Goal: Use online tool/utility: Utilize a website feature to perform a specific function

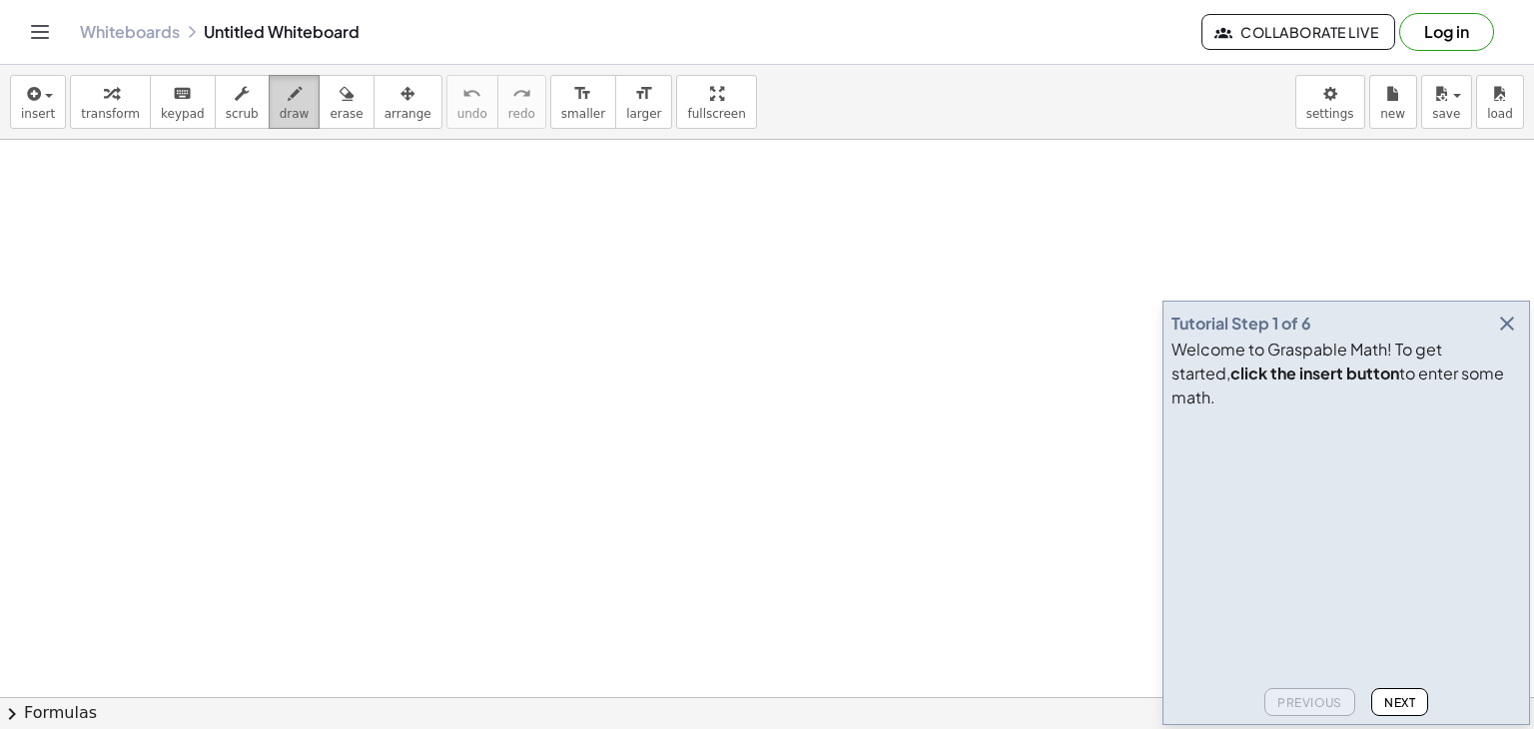
click at [280, 121] on span "draw" at bounding box center [295, 114] width 30 height 14
click at [179, 115] on span "keypad" at bounding box center [183, 114] width 44 height 14
click at [1506, 336] on icon "button" at bounding box center [1507, 324] width 24 height 24
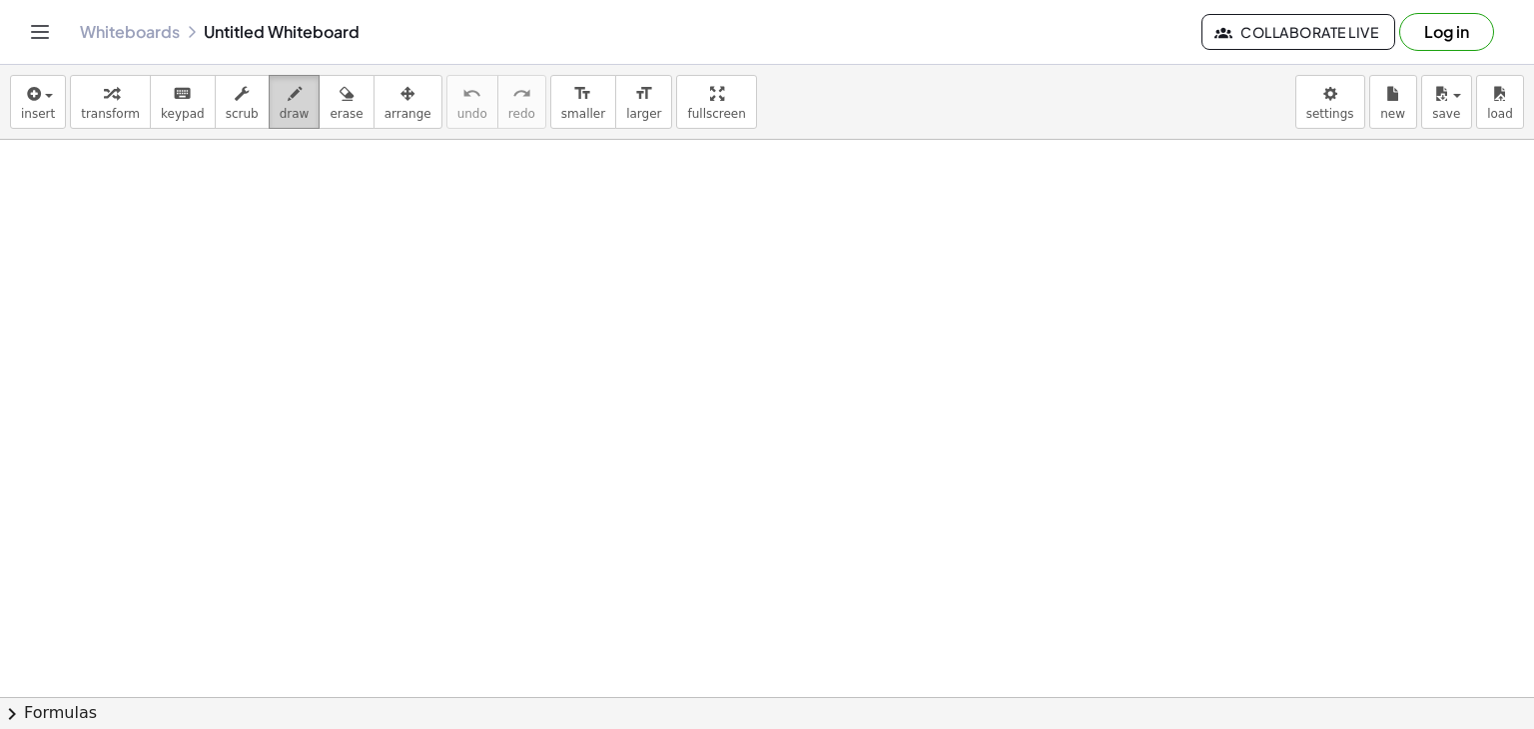
click at [288, 97] on icon "button" at bounding box center [295, 94] width 14 height 24
drag, startPoint x: 272, startPoint y: 169, endPoint x: 292, endPoint y: 232, distance: 66.0
drag, startPoint x: 319, startPoint y: 113, endPoint x: 303, endPoint y: 164, distance: 53.4
click at [303, 164] on div "insert select one: Math Expression Function Text Youtube Video Graphing Geometr…" at bounding box center [767, 397] width 1534 height 664
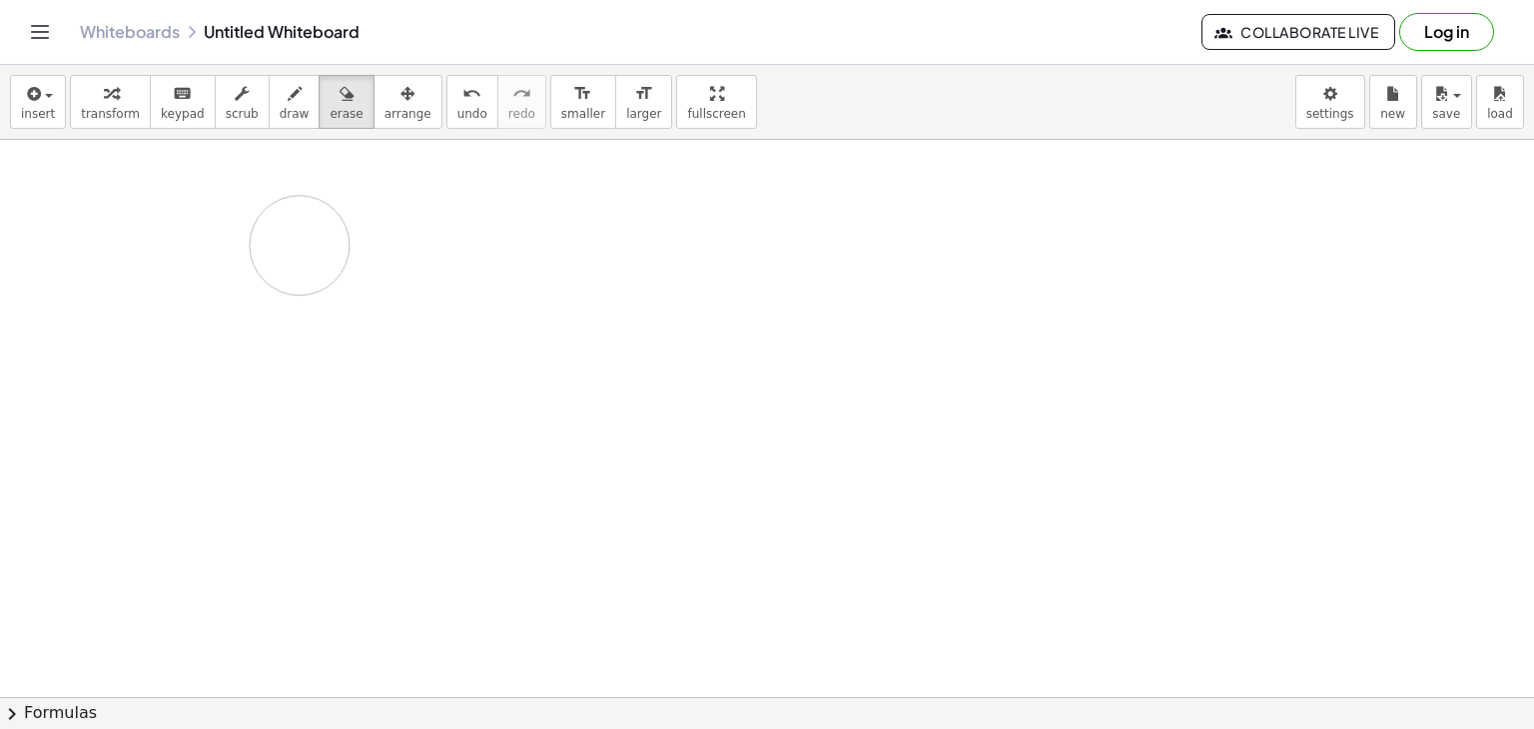
drag, startPoint x: 303, startPoint y: 164, endPoint x: 334, endPoint y: 217, distance: 61.3
click at [164, 120] on span "keypad" at bounding box center [183, 114] width 44 height 14
click at [573, 101] on icon "format_size" at bounding box center [582, 94] width 19 height 24
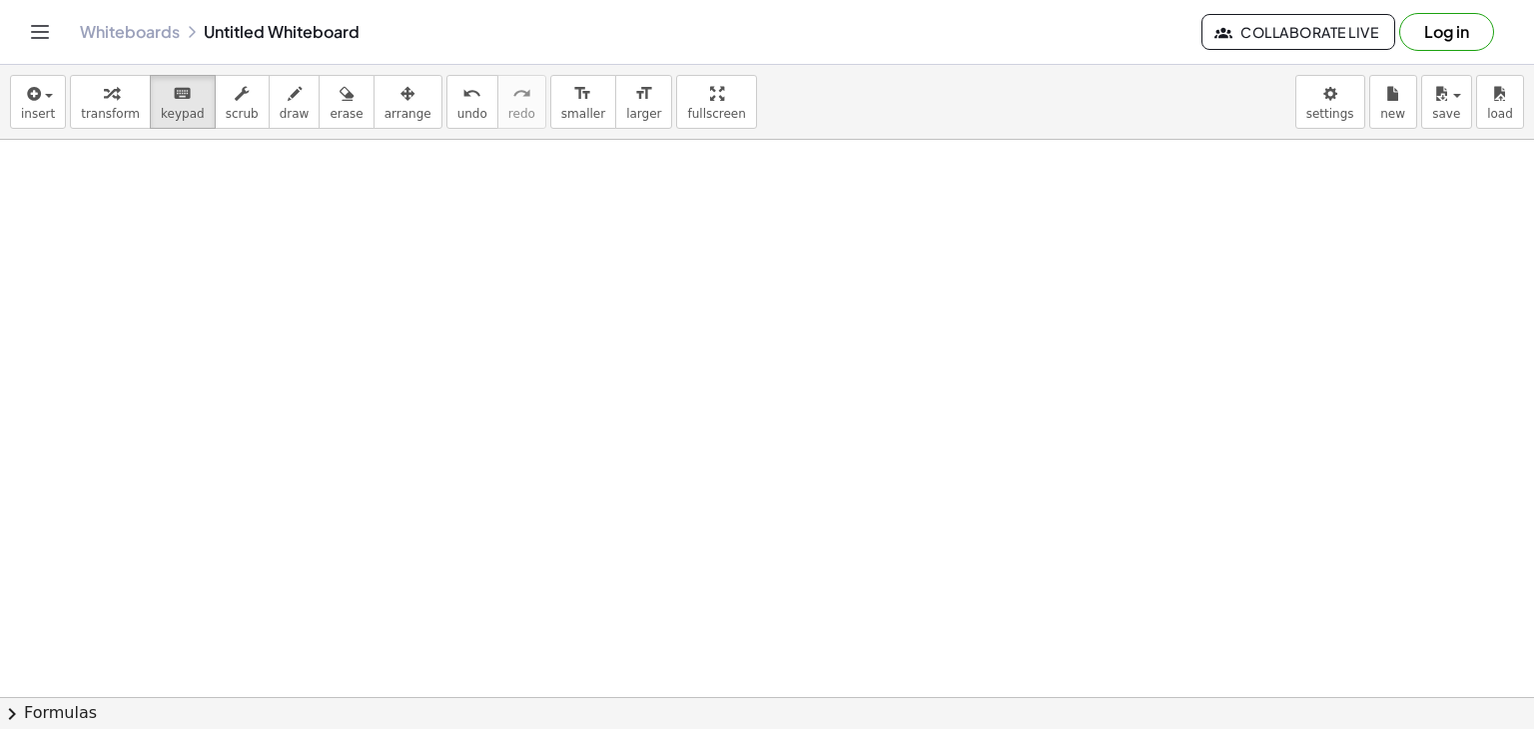
click at [45, 98] on span "button" at bounding box center [49, 96] width 8 height 4
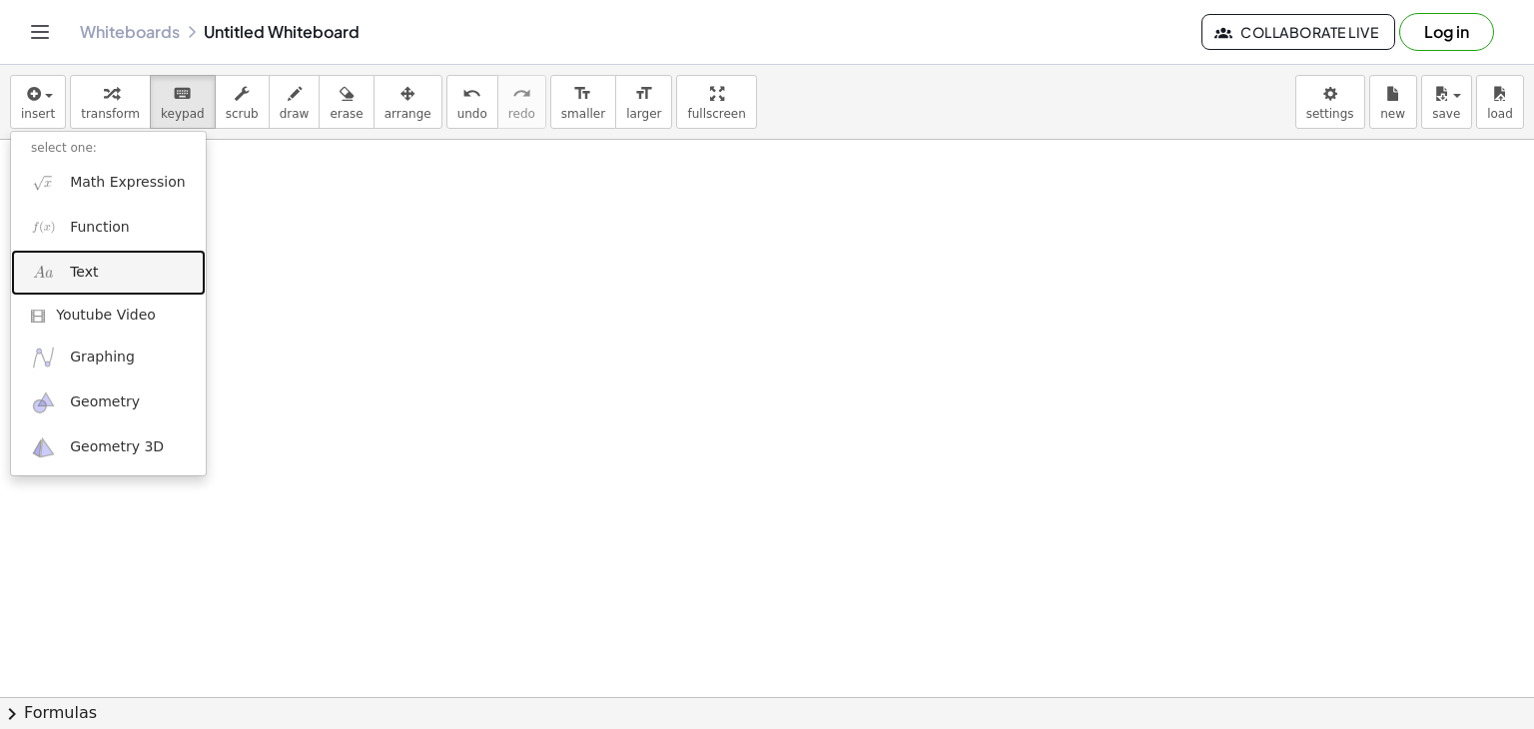
click at [117, 265] on link "Text" at bounding box center [108, 272] width 195 height 45
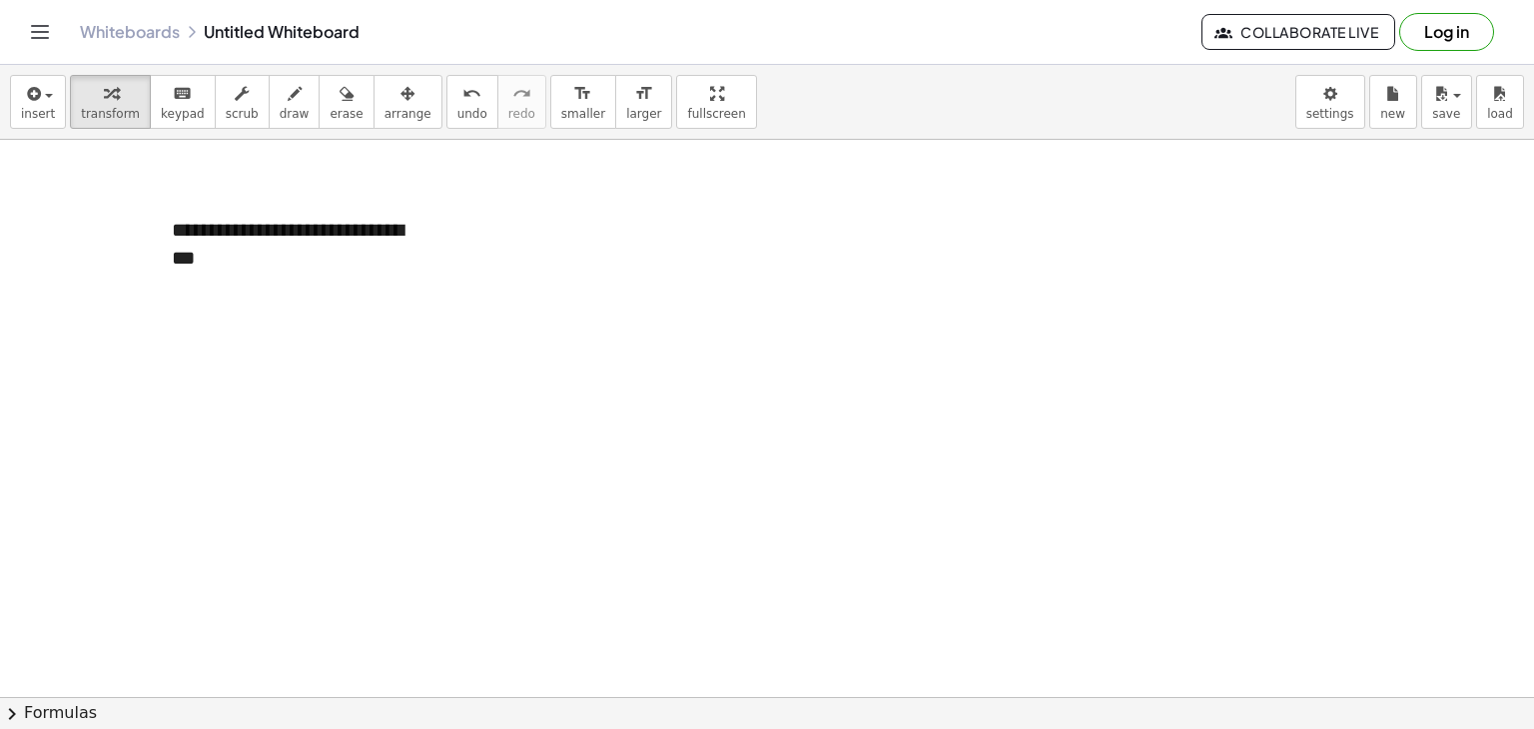
click at [288, 93] on icon "button" at bounding box center [295, 94] width 14 height 24
drag, startPoint x: 541, startPoint y: 298, endPoint x: 643, endPoint y: 197, distance: 143.4
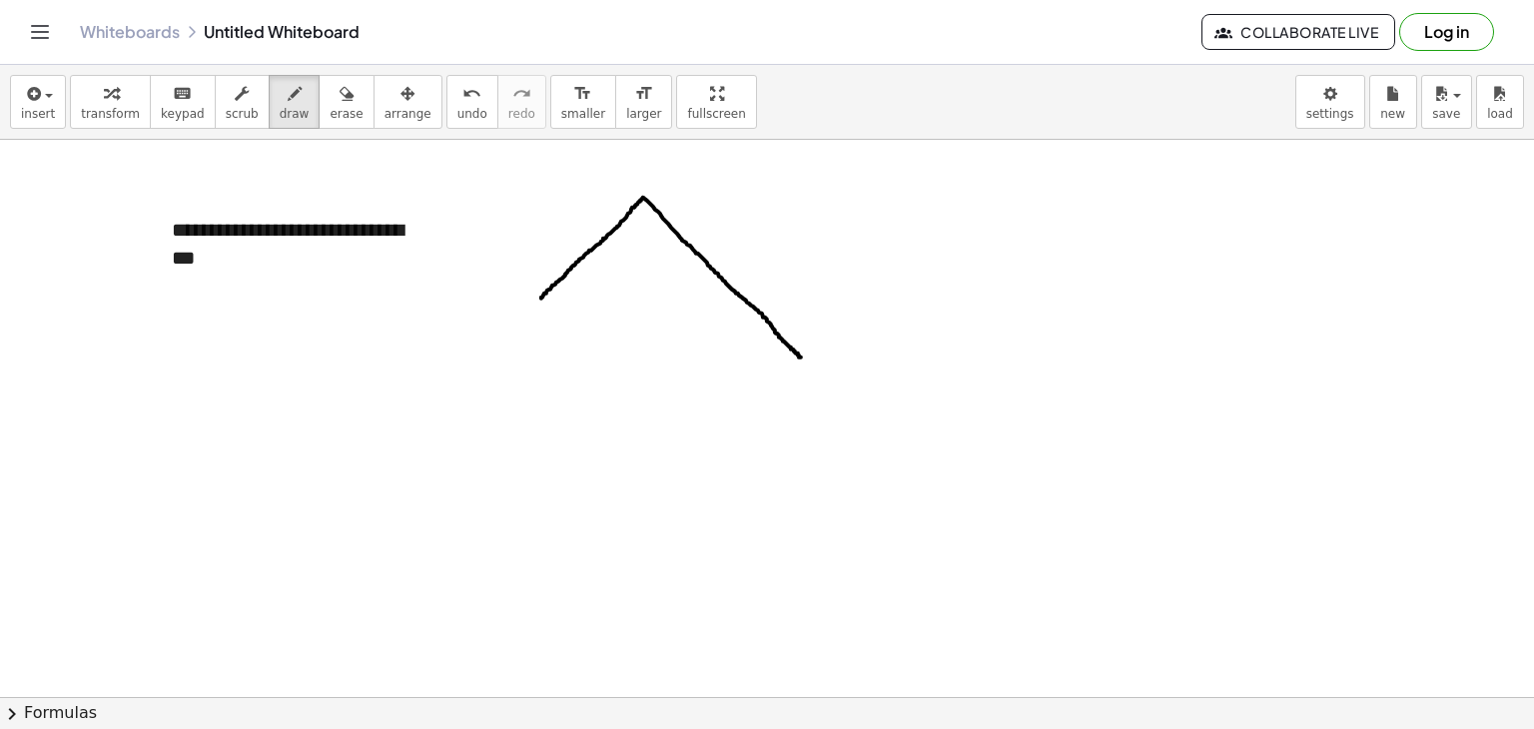
drag, startPoint x: 643, startPoint y: 197, endPoint x: 801, endPoint y: 357, distance: 224.6
drag, startPoint x: 801, startPoint y: 357, endPoint x: 666, endPoint y: 365, distance: 135.1
drag, startPoint x: 666, startPoint y: 365, endPoint x: 542, endPoint y: 302, distance: 138.9
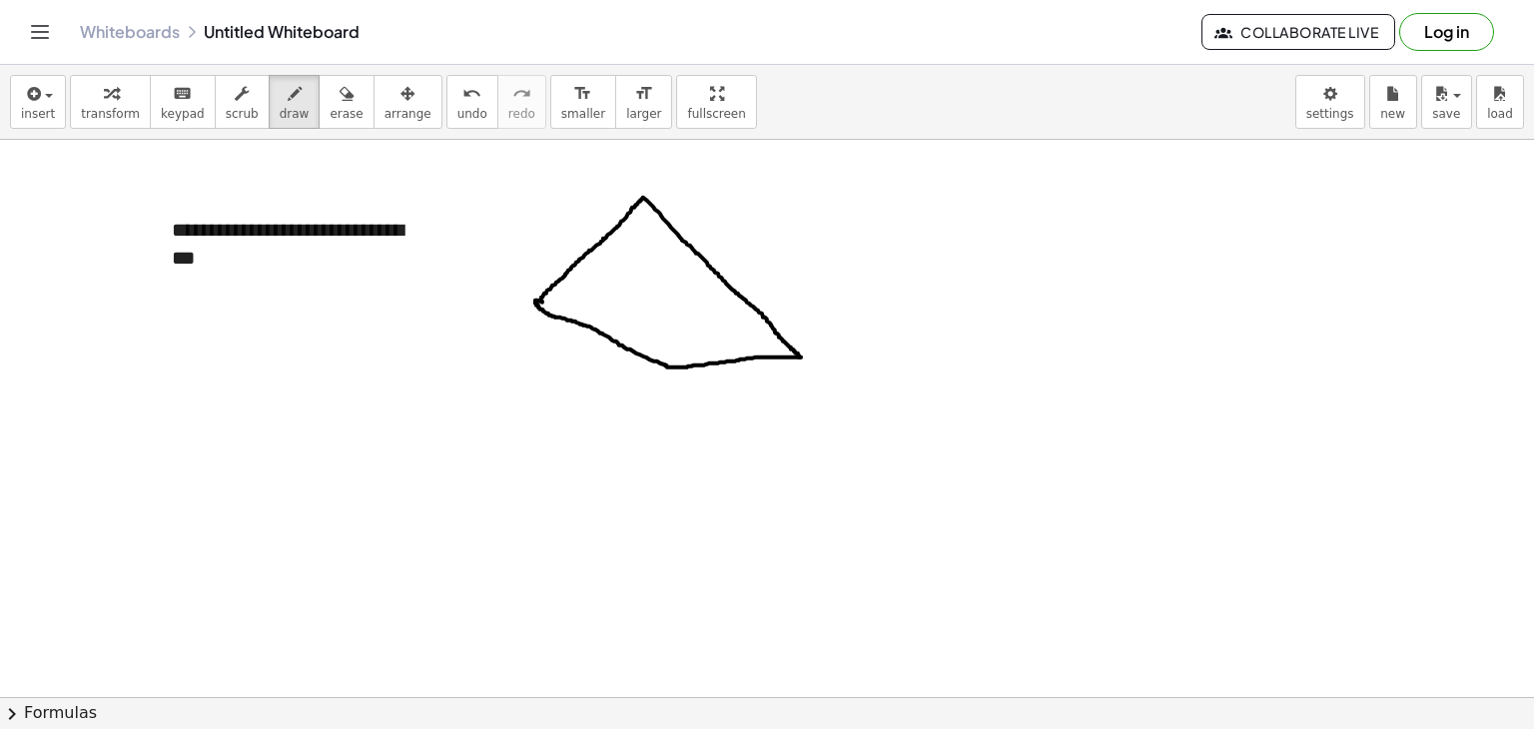
drag, startPoint x: 1081, startPoint y: 207, endPoint x: 1037, endPoint y: 325, distance: 125.8
drag, startPoint x: 1081, startPoint y: 204, endPoint x: 1036, endPoint y: 325, distance: 129.0
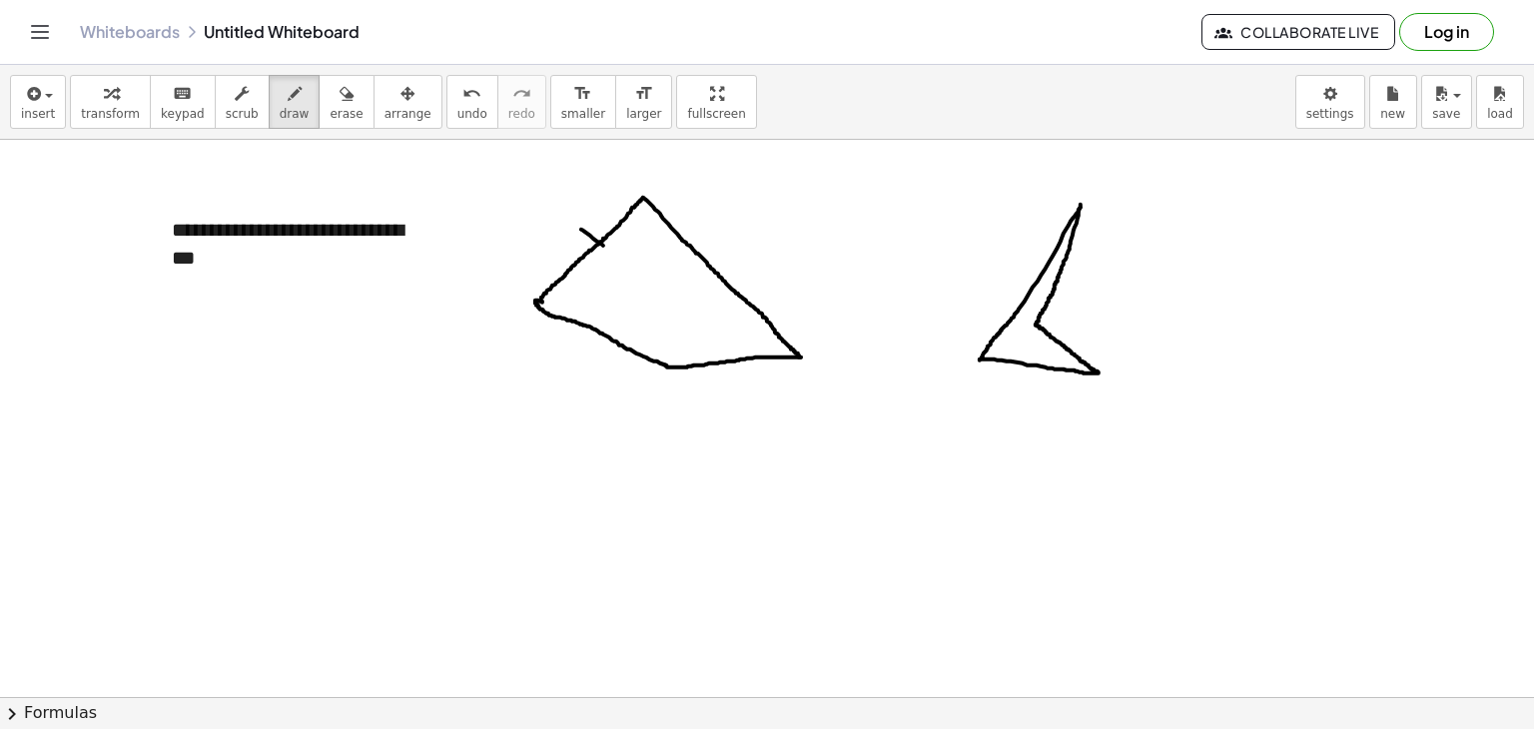
drag, startPoint x: 581, startPoint y: 229, endPoint x: 618, endPoint y: 257, distance: 46.4
drag, startPoint x: 704, startPoint y: 345, endPoint x: 719, endPoint y: 379, distance: 37.1
drag, startPoint x: 717, startPoint y: 334, endPoint x: 735, endPoint y: 374, distance: 43.8
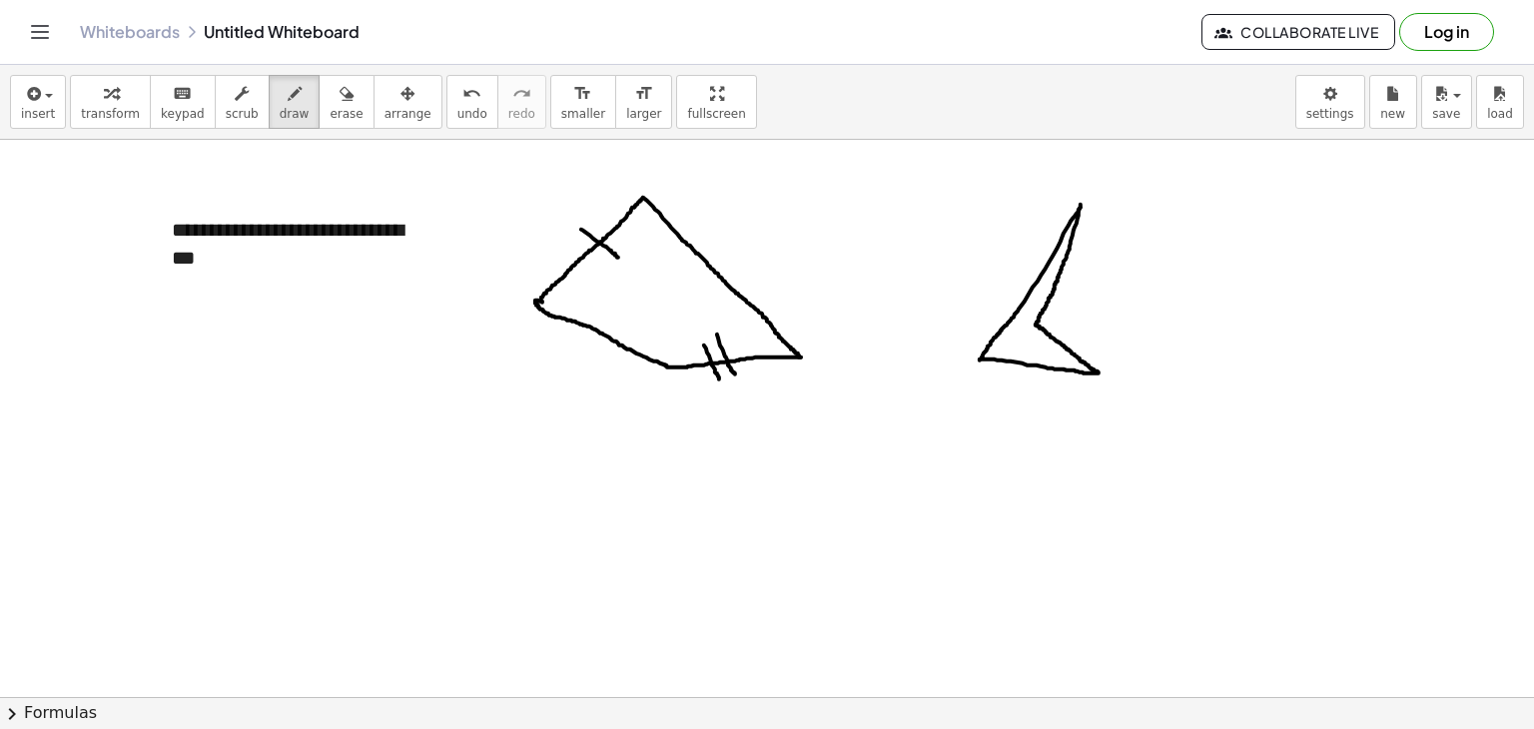
drag, startPoint x: 700, startPoint y: 225, endPoint x: 673, endPoint y: 277, distance: 58.5
drag, startPoint x: 711, startPoint y: 244, endPoint x: 699, endPoint y: 274, distance: 32.3
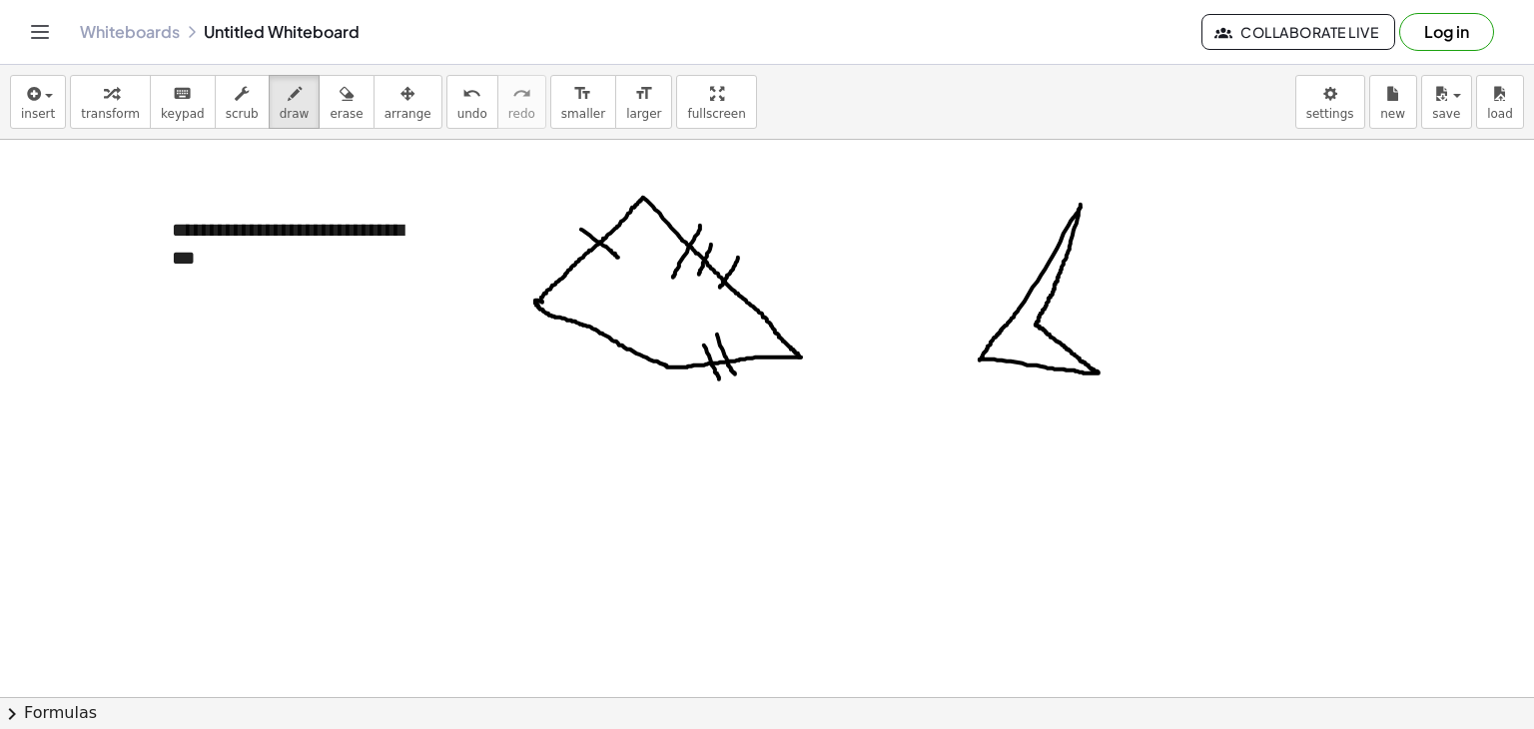
drag, startPoint x: 738, startPoint y: 257, endPoint x: 718, endPoint y: 291, distance: 39.4
drag, startPoint x: 581, startPoint y: 307, endPoint x: 576, endPoint y: 348, distance: 41.3
drag, startPoint x: 603, startPoint y: 318, endPoint x: 636, endPoint y: 337, distance: 38.0
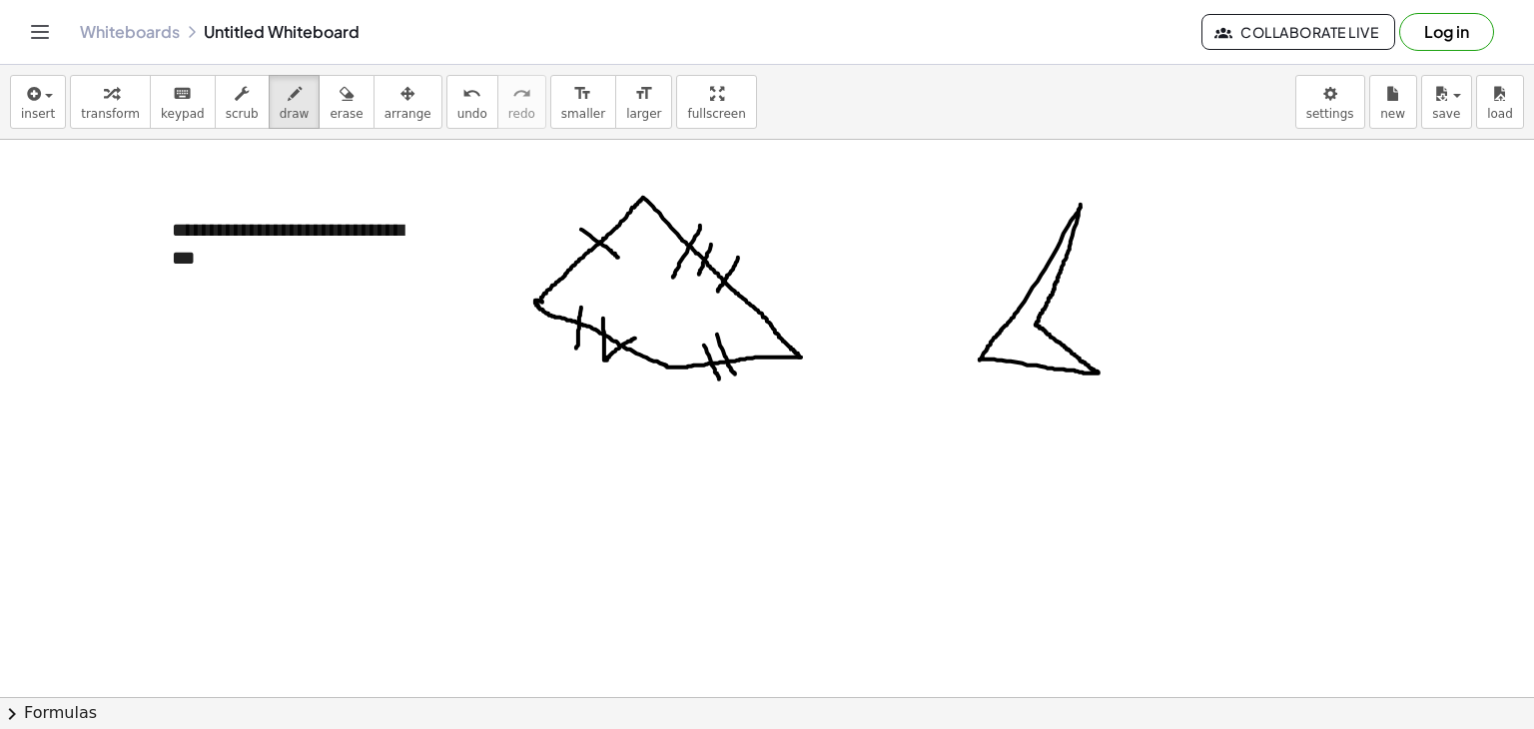
drag, startPoint x: 1010, startPoint y: 306, endPoint x: 1019, endPoint y: 324, distance: 20.1
drag, startPoint x: 1046, startPoint y: 289, endPoint x: 1058, endPoint y: 288, distance: 12.0
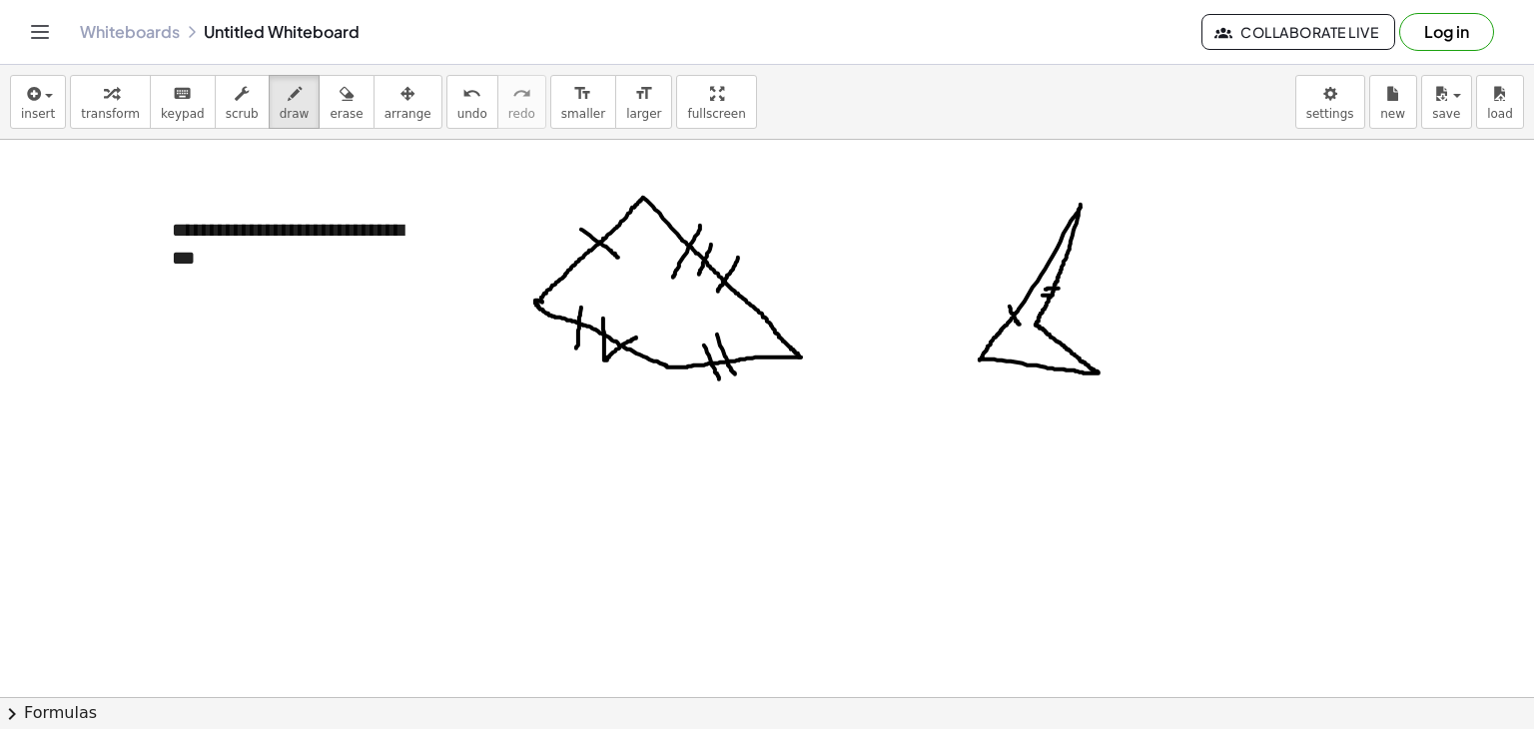
drag, startPoint x: 1043, startPoint y: 295, endPoint x: 1060, endPoint y: 295, distance: 17.0
drag, startPoint x: 1054, startPoint y: 322, endPoint x: 1040, endPoint y: 361, distance: 41.4
drag, startPoint x: 1060, startPoint y: 330, endPoint x: 1050, endPoint y: 358, distance: 29.7
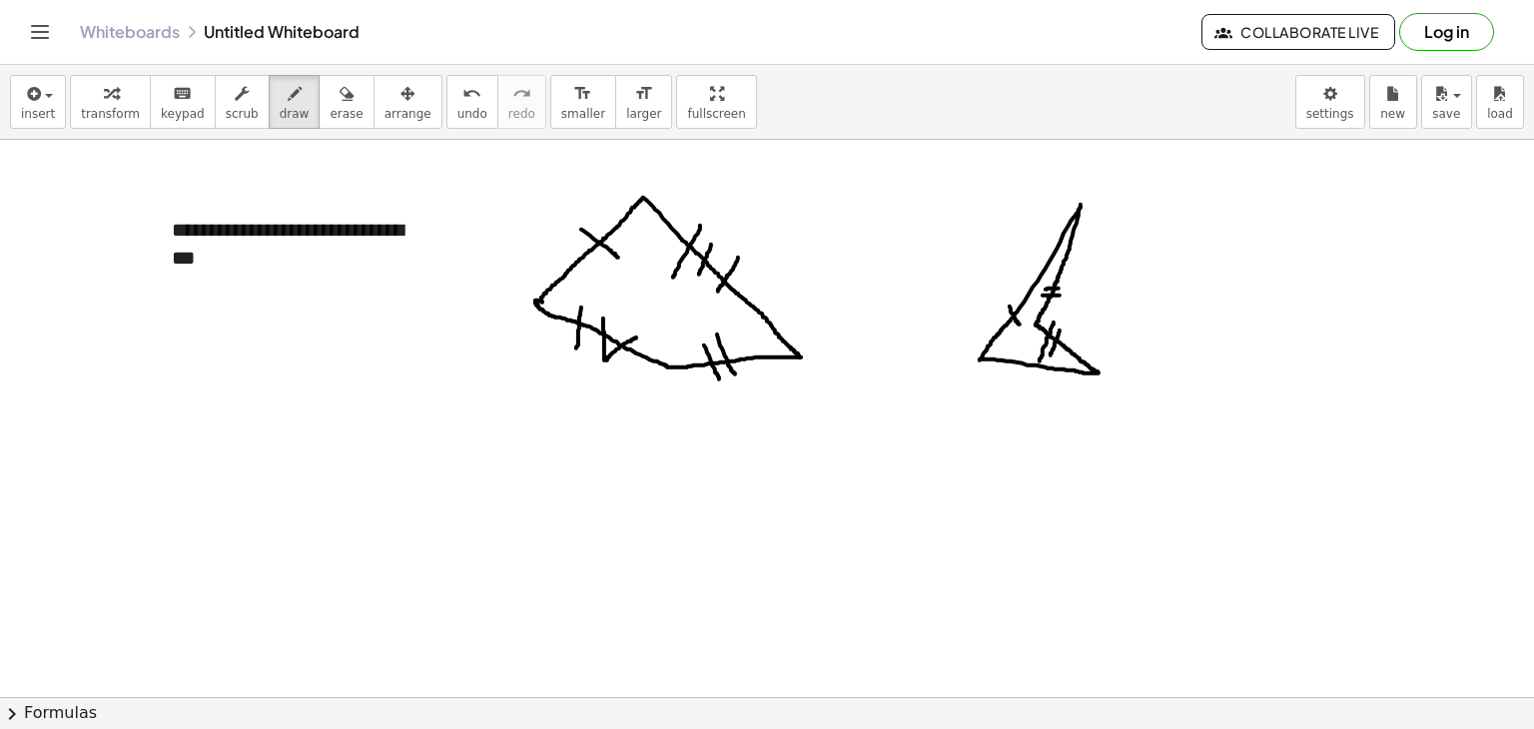
drag, startPoint x: 1070, startPoint y: 339, endPoint x: 1063, endPoint y: 355, distance: 17.4
drag, startPoint x: 1006, startPoint y: 357, endPoint x: 1006, endPoint y: 373, distance: 16.0
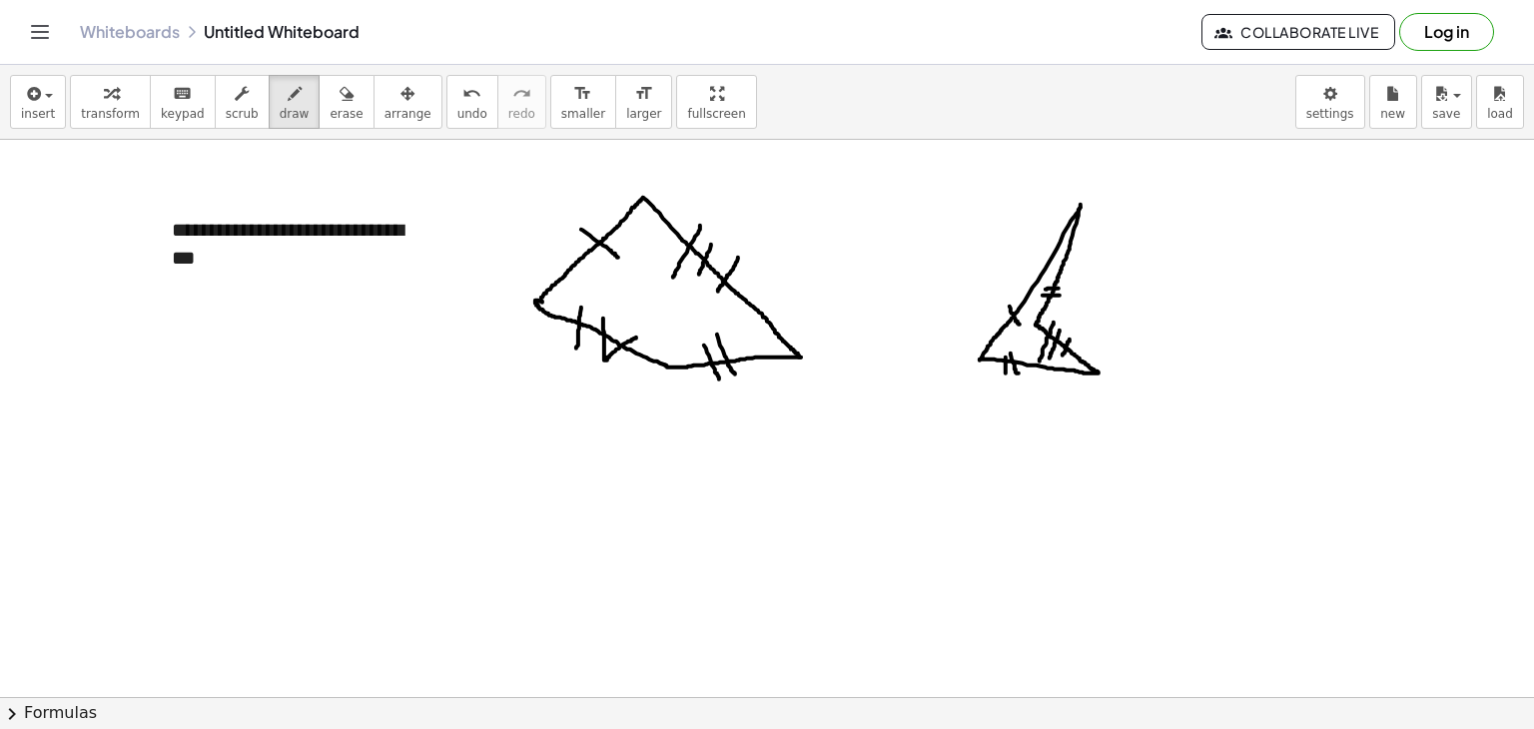
drag, startPoint x: 1011, startPoint y: 353, endPoint x: 1025, endPoint y: 353, distance: 14.0
drag, startPoint x: 357, startPoint y: 427, endPoint x: 357, endPoint y: 471, distance: 45.0
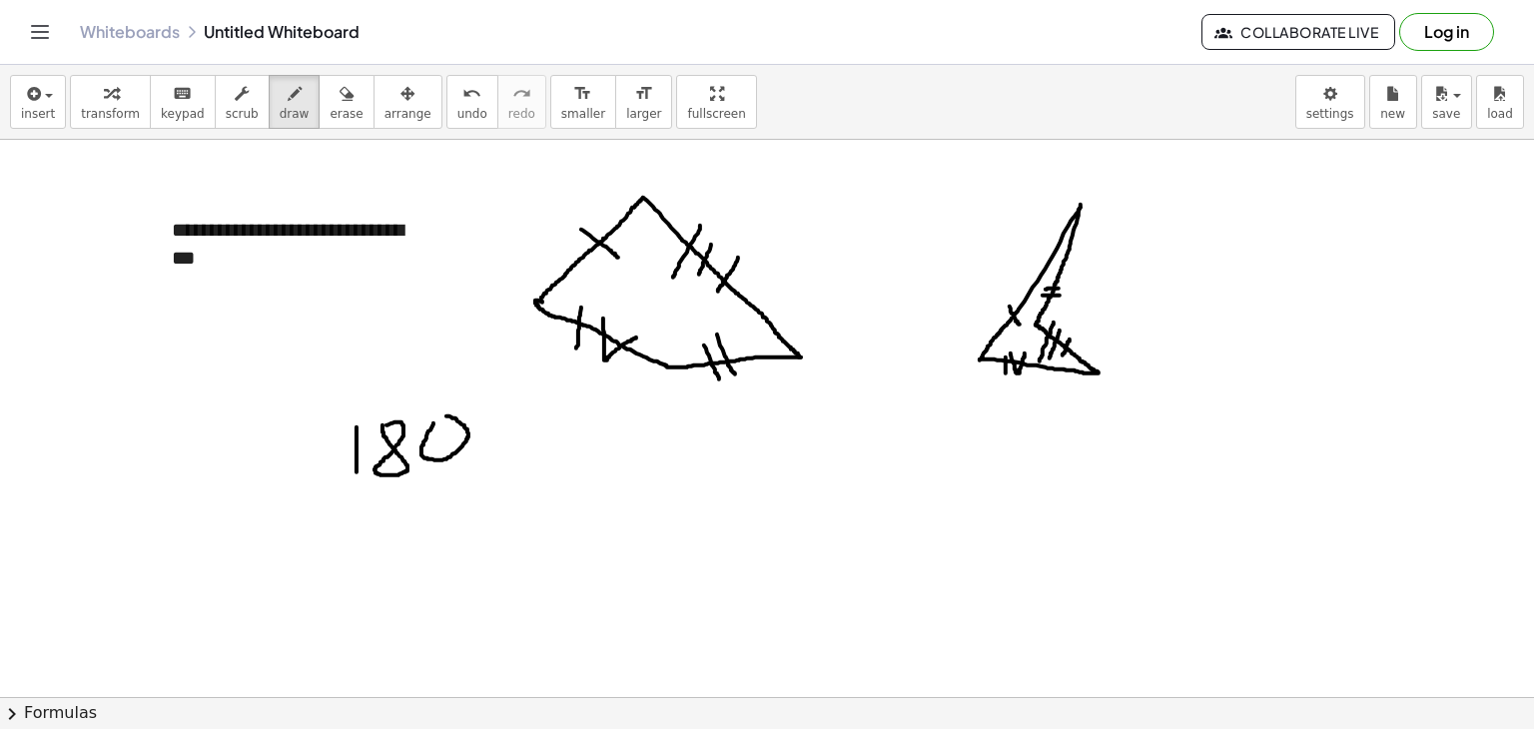
drag, startPoint x: 520, startPoint y: 401, endPoint x: 523, endPoint y: 469, distance: 68.0
drag, startPoint x: 529, startPoint y: 436, endPoint x: 566, endPoint y: 446, distance: 38.3
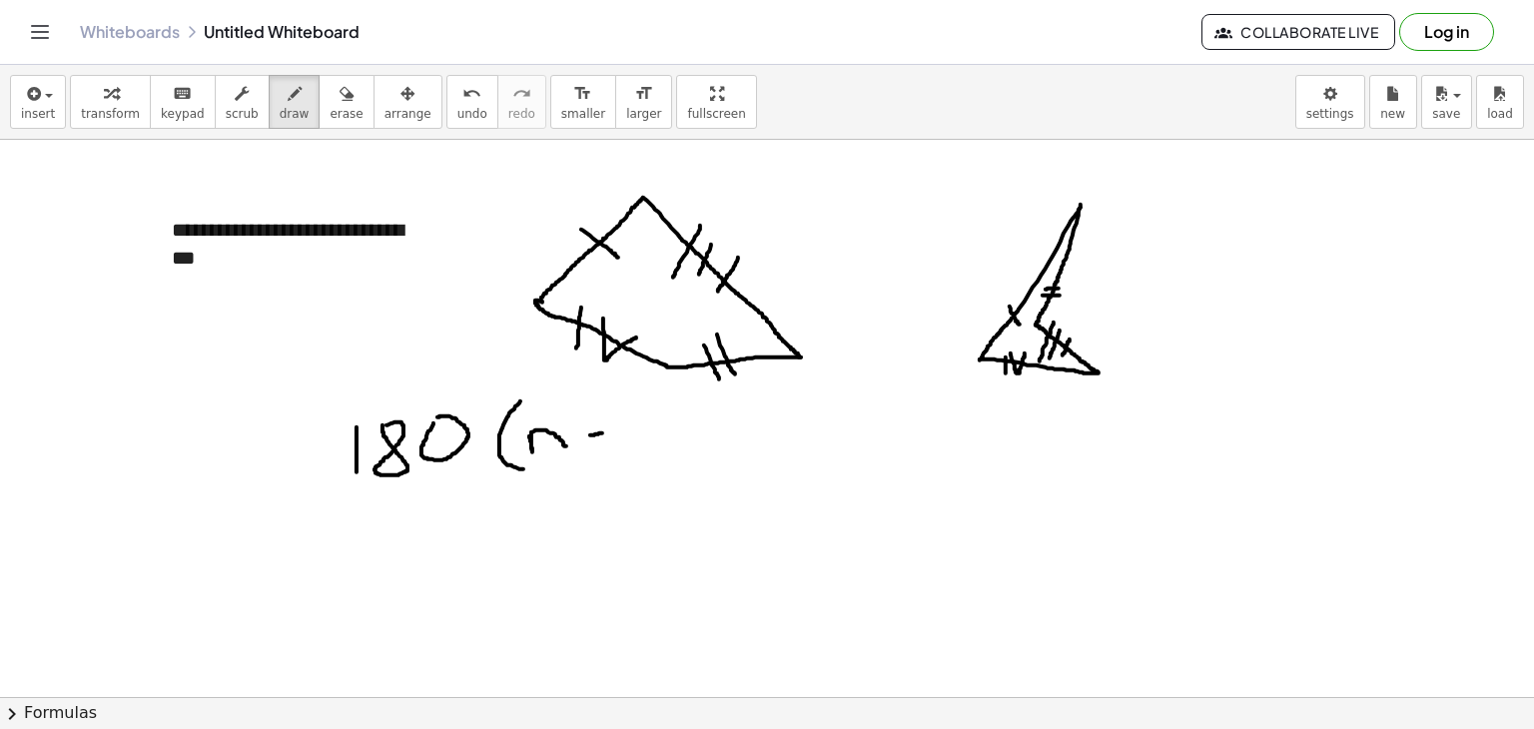
drag, startPoint x: 590, startPoint y: 435, endPoint x: 623, endPoint y: 429, distance: 33.5
drag, startPoint x: 634, startPoint y: 410, endPoint x: 661, endPoint y: 440, distance: 40.3
drag, startPoint x: 654, startPoint y: 389, endPoint x: 686, endPoint y: 456, distance: 74.2
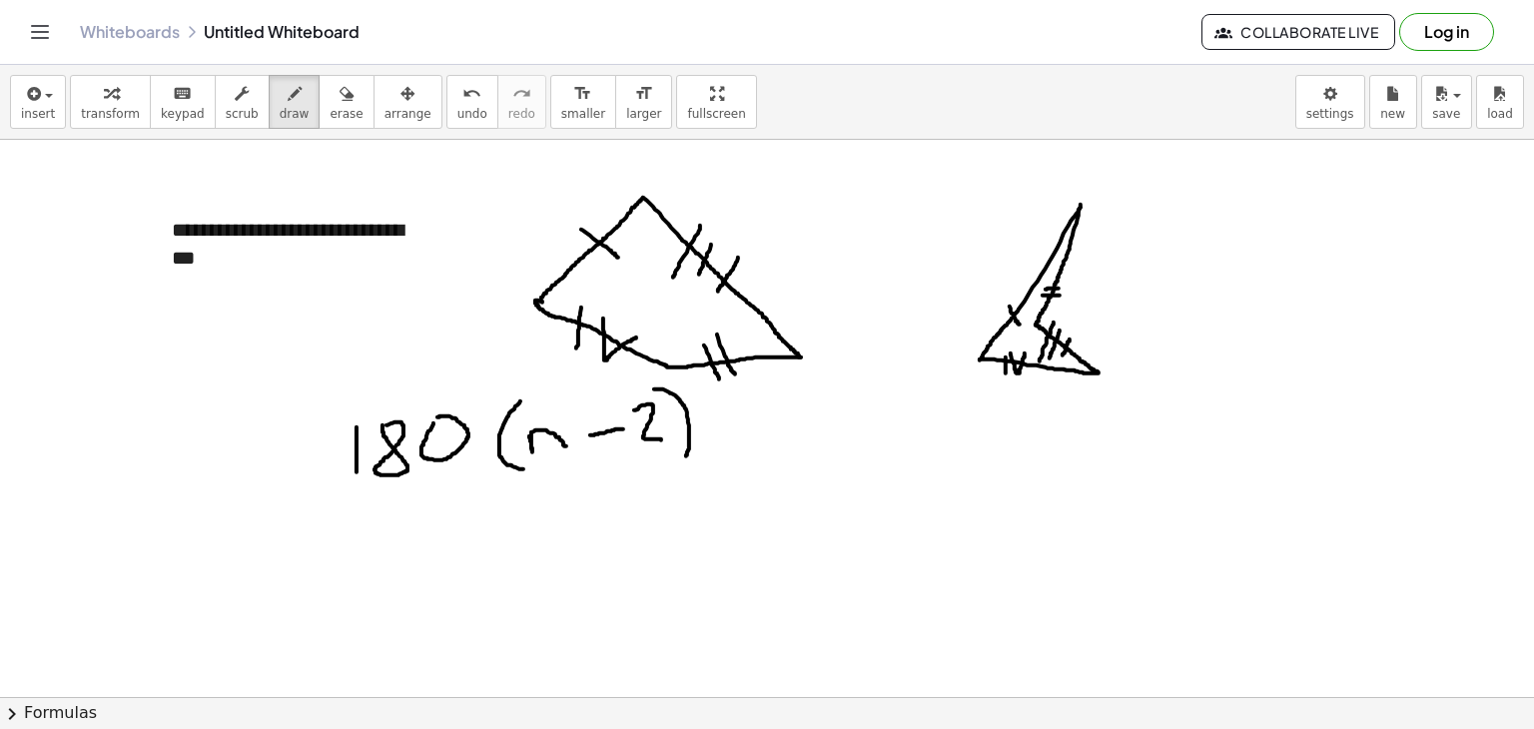
click at [51, 106] on button "insert" at bounding box center [38, 102] width 56 height 54
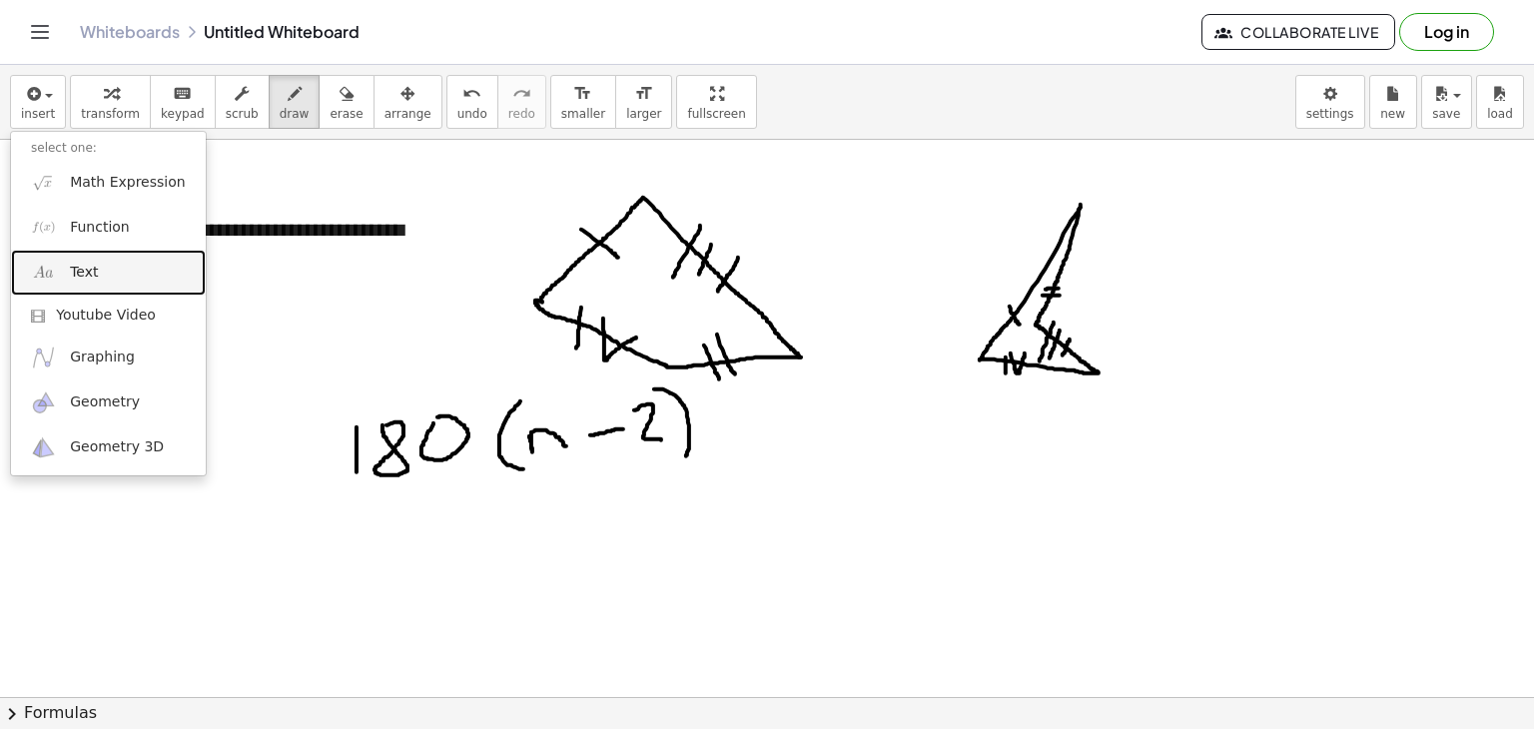
click at [88, 269] on span "Text" at bounding box center [84, 273] width 28 height 20
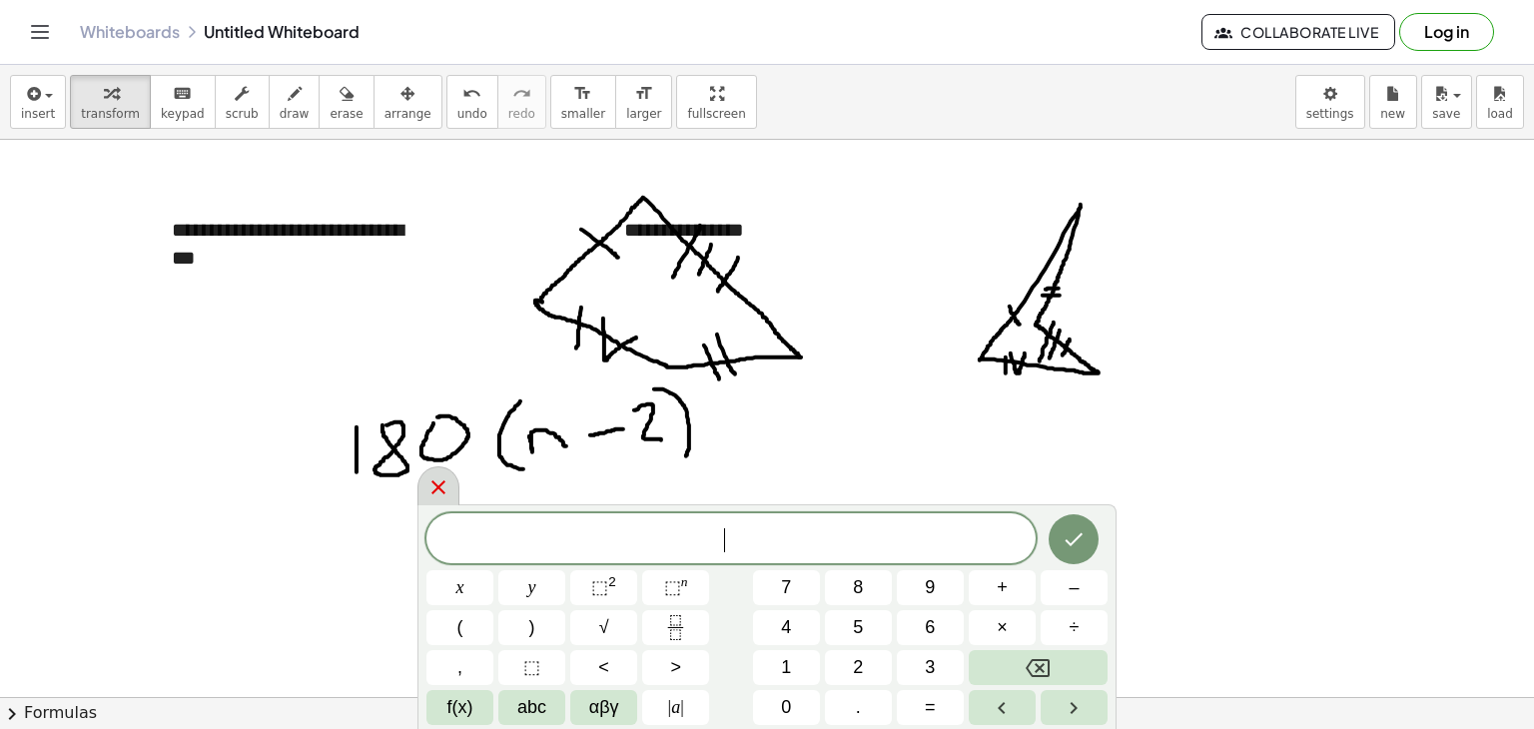
click at [444, 490] on icon at bounding box center [439, 487] width 24 height 24
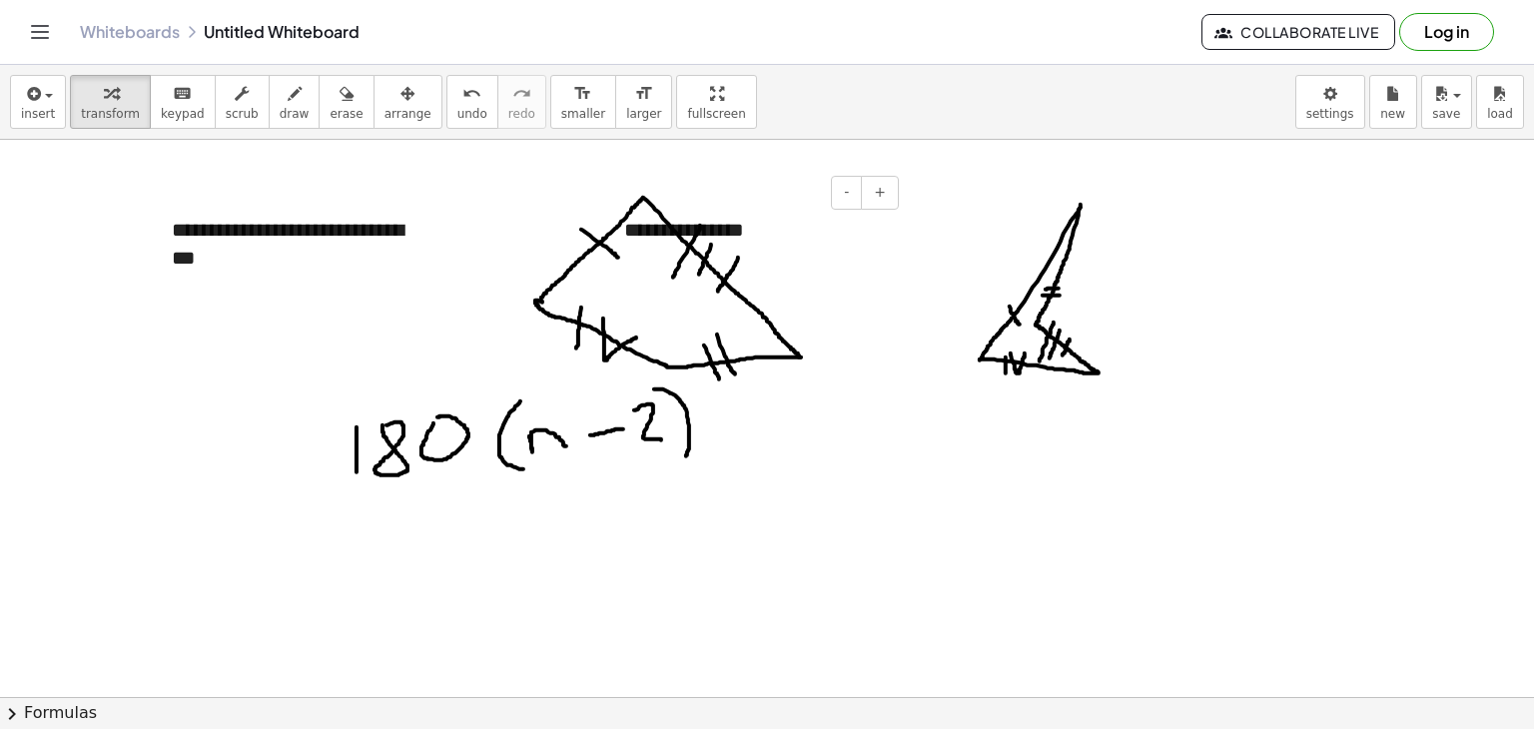
click at [706, 224] on div "**********" at bounding box center [754, 230] width 300 height 69
drag, startPoint x: 779, startPoint y: 192, endPoint x: 694, endPoint y: 233, distance: 94.3
click at [694, 233] on div "**********" at bounding box center [754, 230] width 300 height 69
drag, startPoint x: 694, startPoint y: 233, endPoint x: 597, endPoint y: 265, distance: 102.0
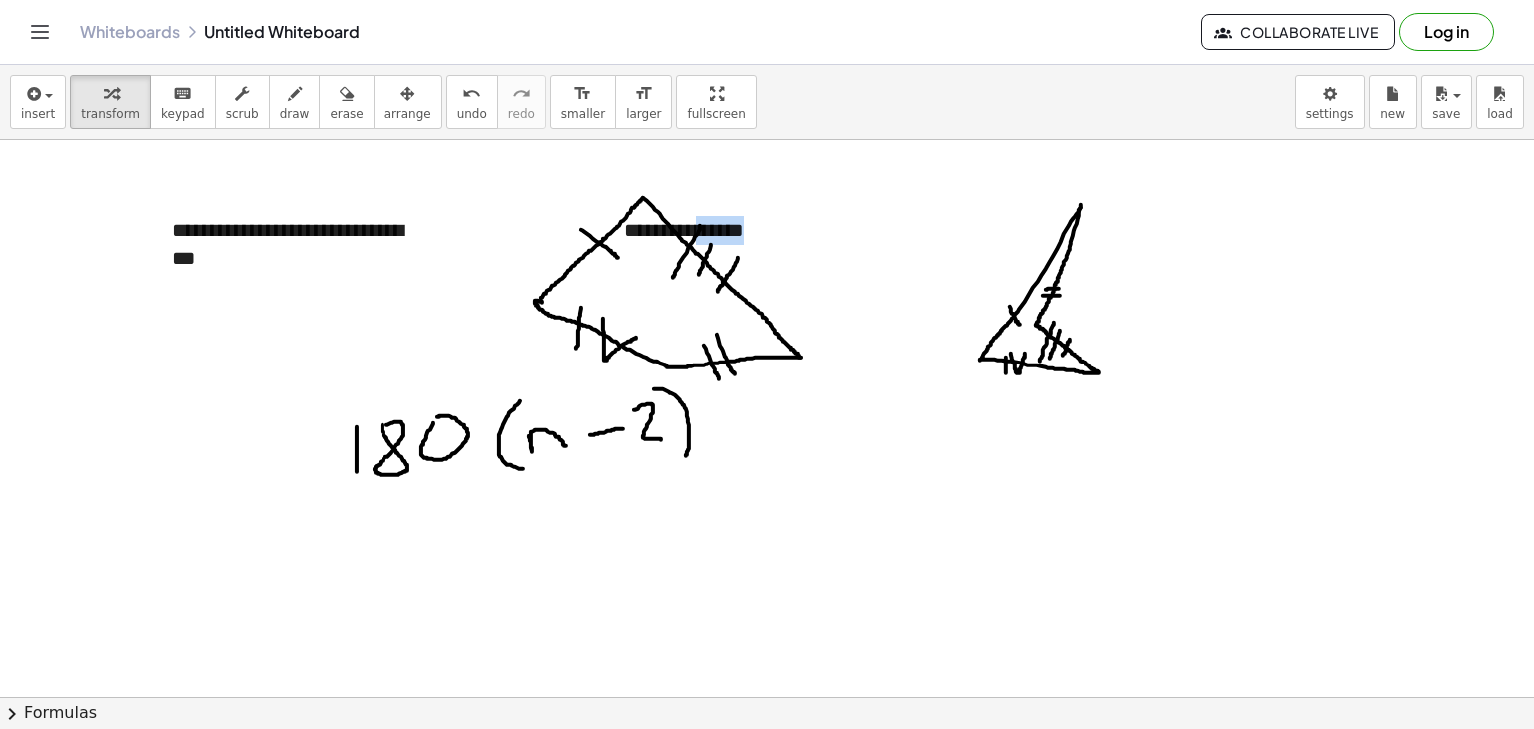
click at [340, 96] on icon "button" at bounding box center [347, 94] width 14 height 24
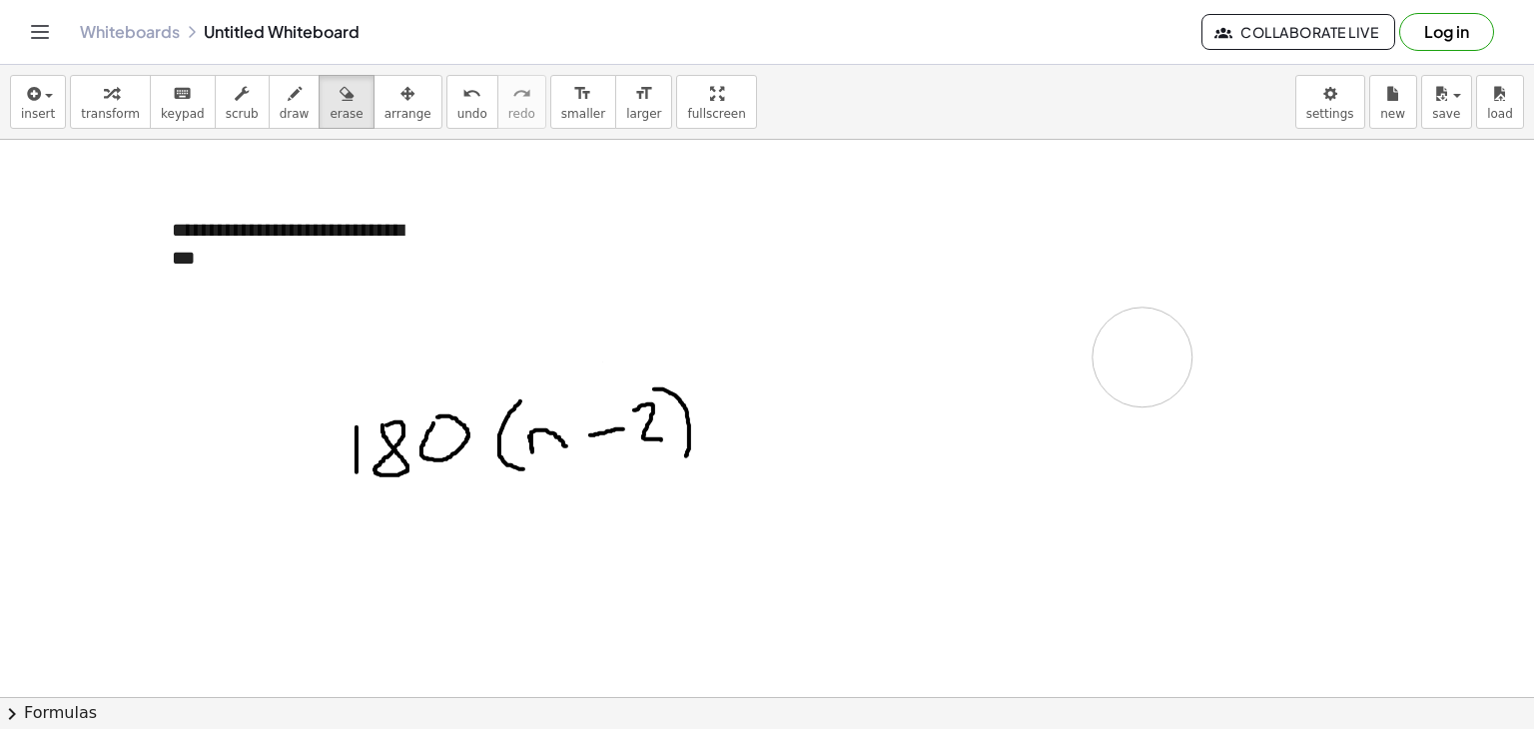
drag, startPoint x: 766, startPoint y: 177, endPoint x: 645, endPoint y: 229, distance: 131.6
click at [38, 100] on icon "button" at bounding box center [32, 94] width 18 height 24
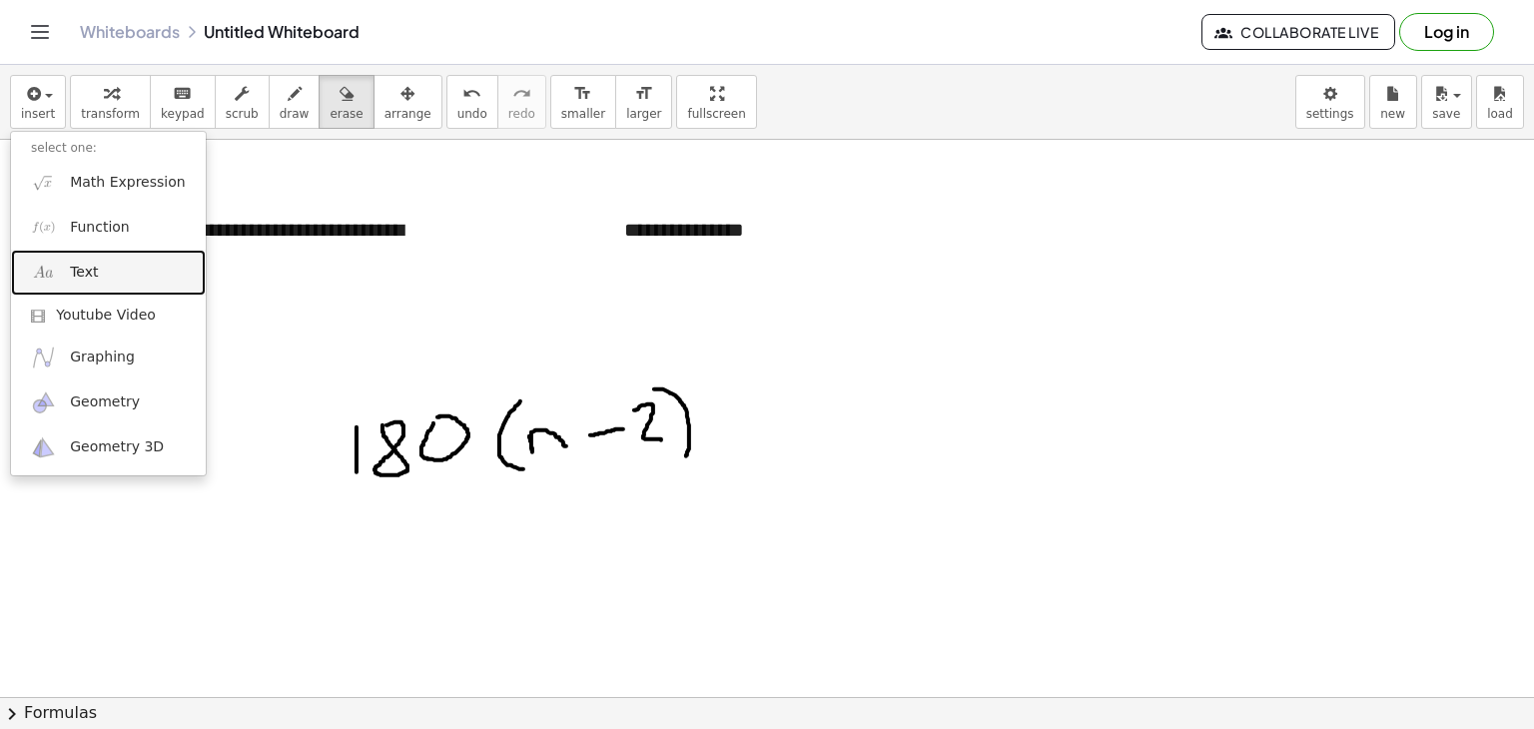
click at [86, 270] on span "Text" at bounding box center [84, 273] width 28 height 20
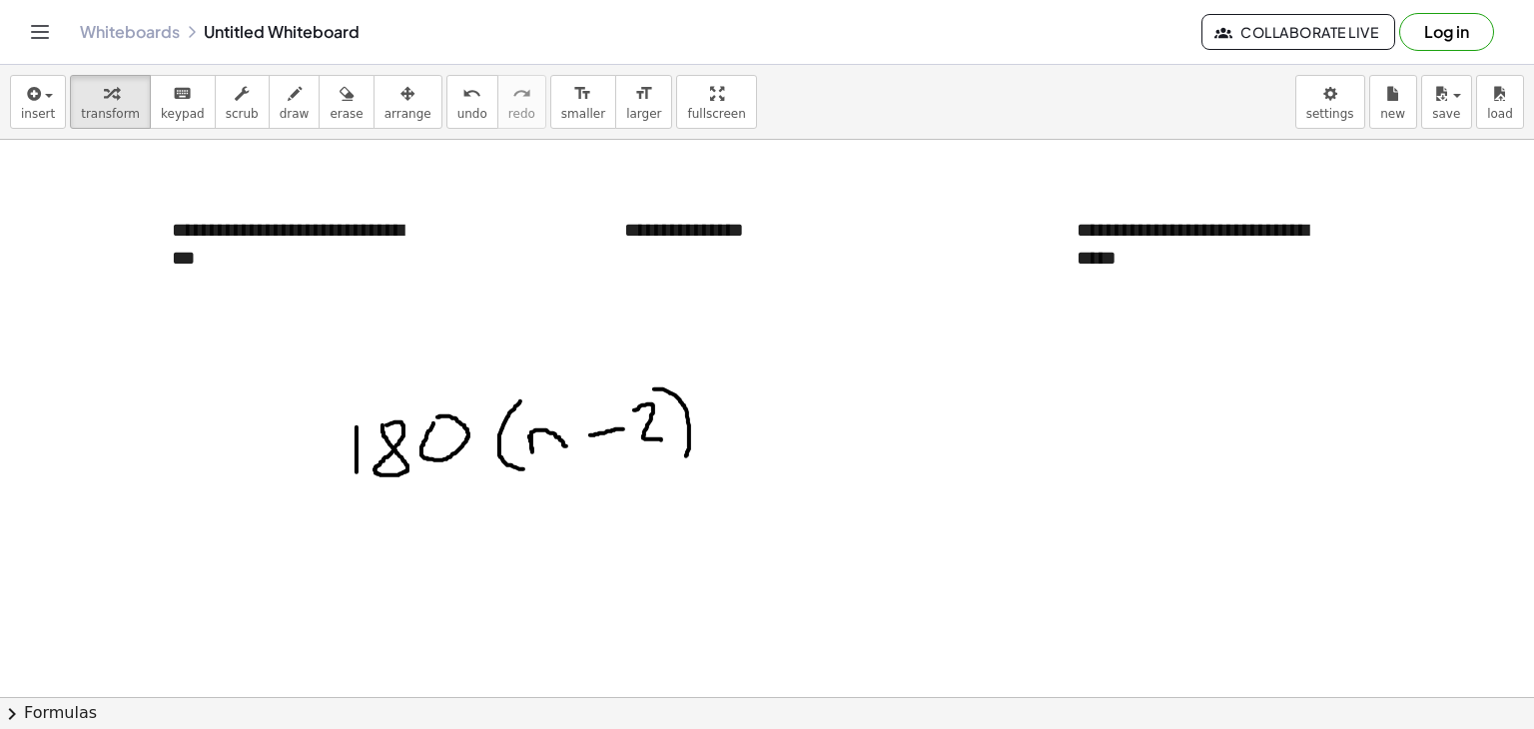
click at [269, 116] on button "draw" at bounding box center [295, 102] width 52 height 54
drag, startPoint x: 534, startPoint y: 394, endPoint x: 551, endPoint y: 421, distance: 31.9
drag, startPoint x: 724, startPoint y: 405, endPoint x: 754, endPoint y: 408, distance: 30.1
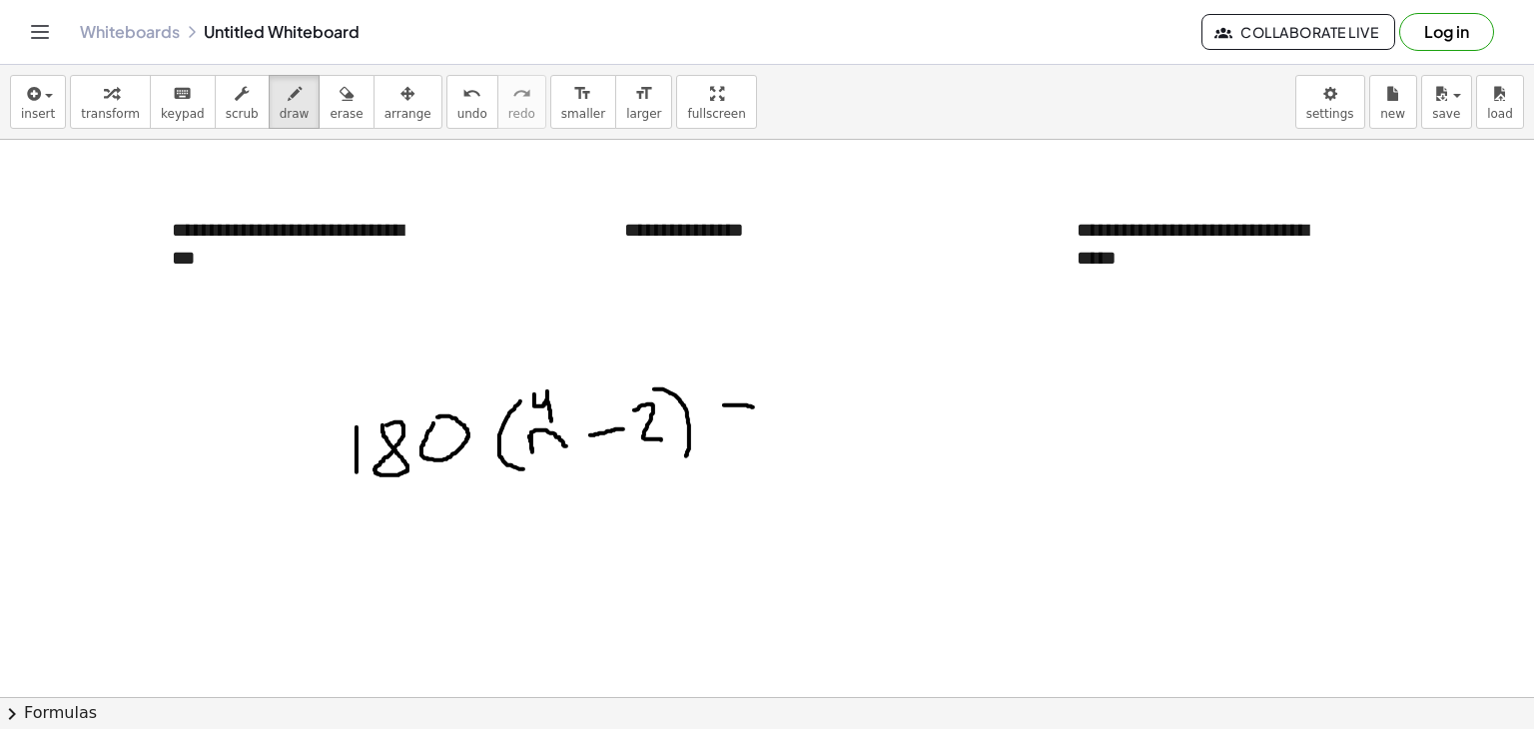
drag, startPoint x: 731, startPoint y: 425, endPoint x: 751, endPoint y: 425, distance: 20.0
drag, startPoint x: 767, startPoint y: 410, endPoint x: 783, endPoint y: 442, distance: 35.7
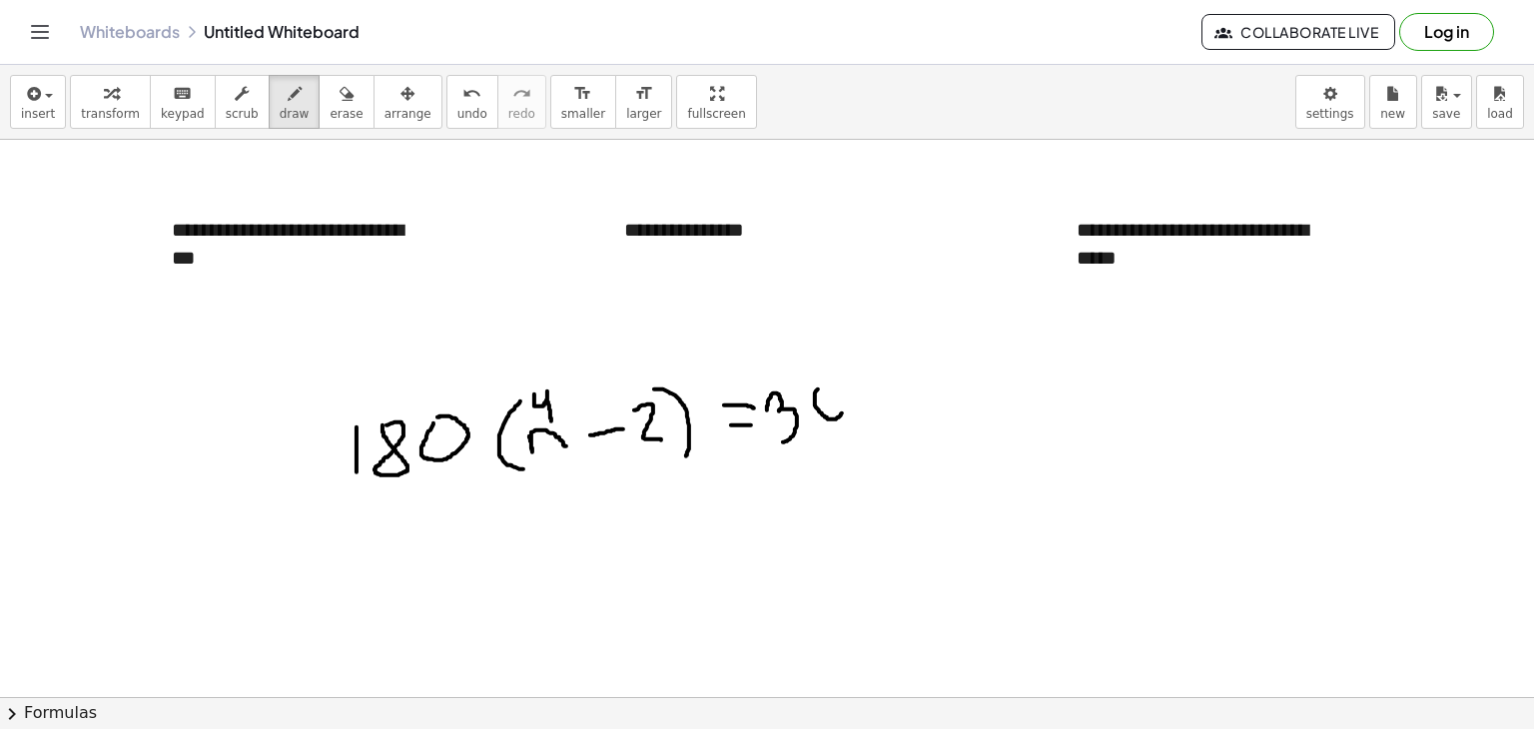
drag, startPoint x: 818, startPoint y: 389, endPoint x: 830, endPoint y: 405, distance: 20.0
drag, startPoint x: 542, startPoint y: 463, endPoint x: 535, endPoint y: 494, distance: 32.7
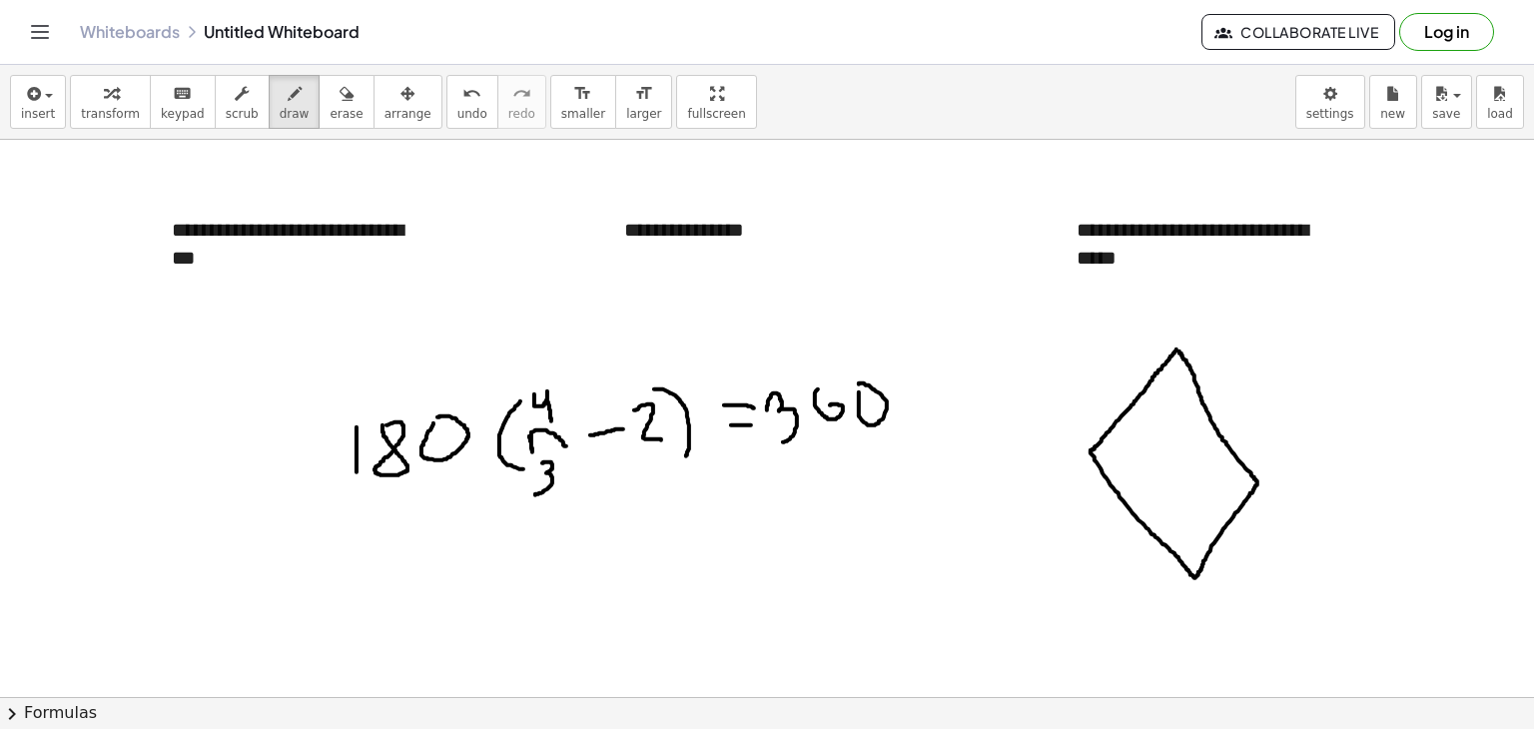
click at [280, 117] on span "draw" at bounding box center [295, 114] width 30 height 14
drag, startPoint x: 1157, startPoint y: 373, endPoint x: 1197, endPoint y: 377, distance: 40.2
drag, startPoint x: 1169, startPoint y: 388, endPoint x: 1187, endPoint y: 408, distance: 26.9
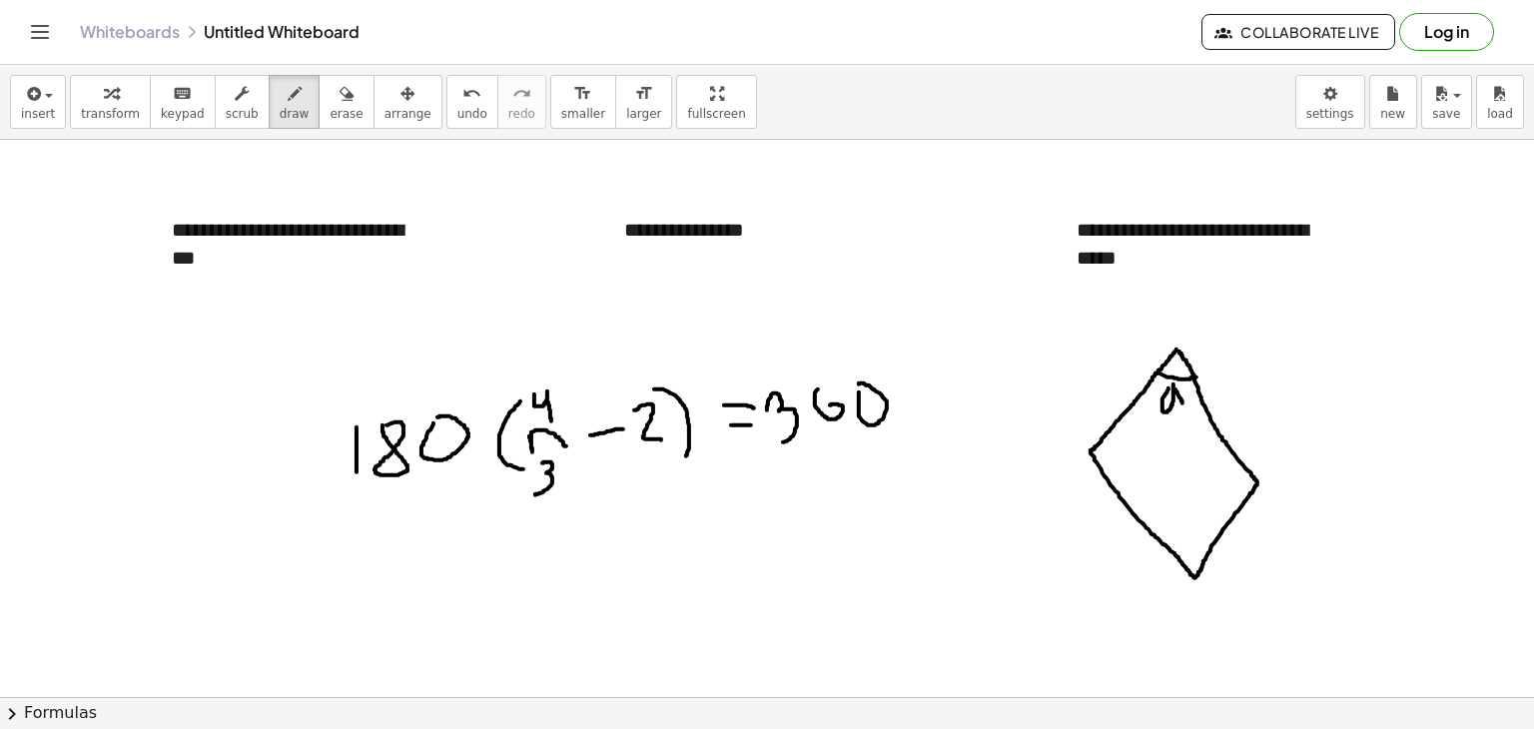
drag, startPoint x: 1173, startPoint y: 352, endPoint x: 1229, endPoint y: 274, distance: 95.9
drag, startPoint x: 1195, startPoint y: 373, endPoint x: 1201, endPoint y: 318, distance: 55.3
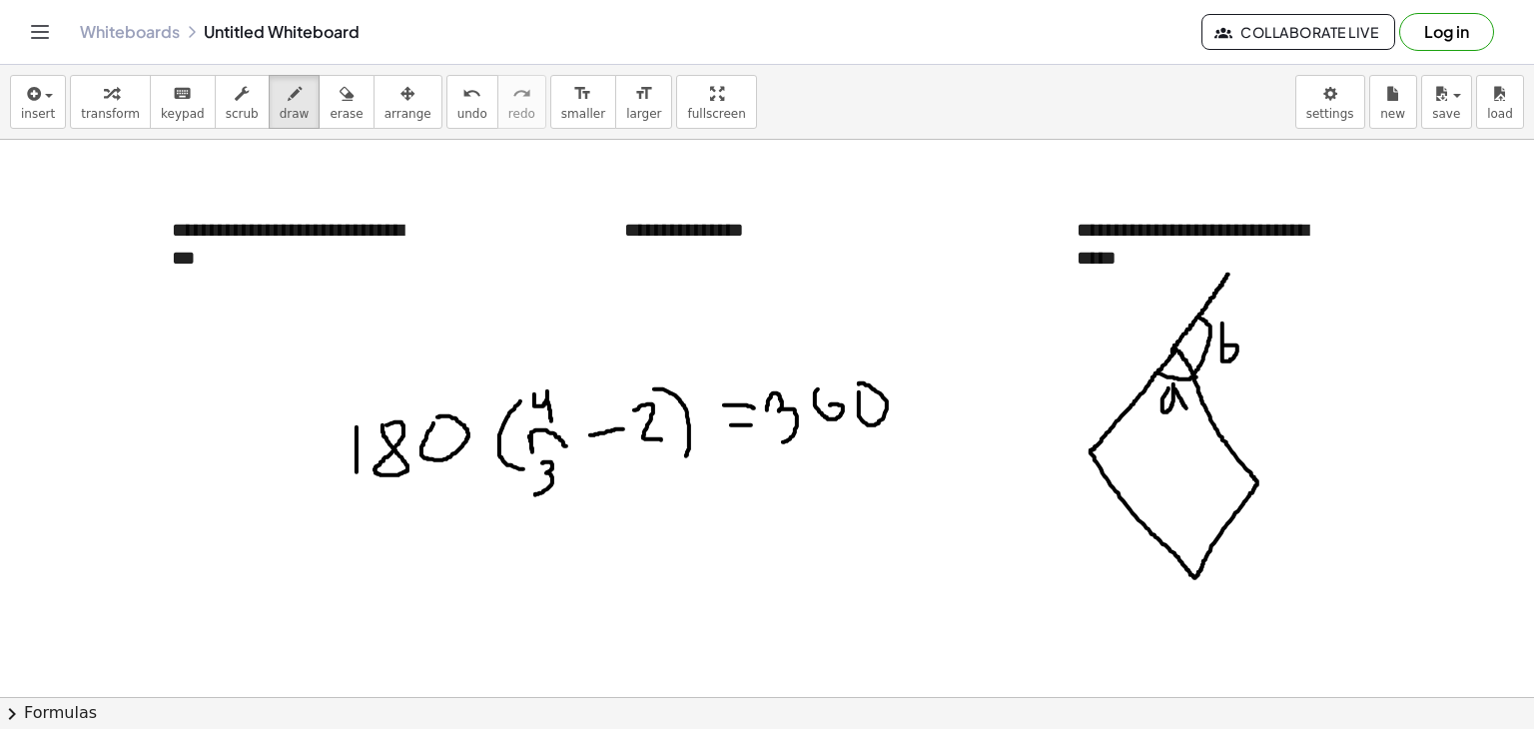
drag, startPoint x: 1223, startPoint y: 323, endPoint x: 1223, endPoint y: 345, distance: 22.0
drag, startPoint x: 1140, startPoint y: 438, endPoint x: 1142, endPoint y: 470, distance: 33.0
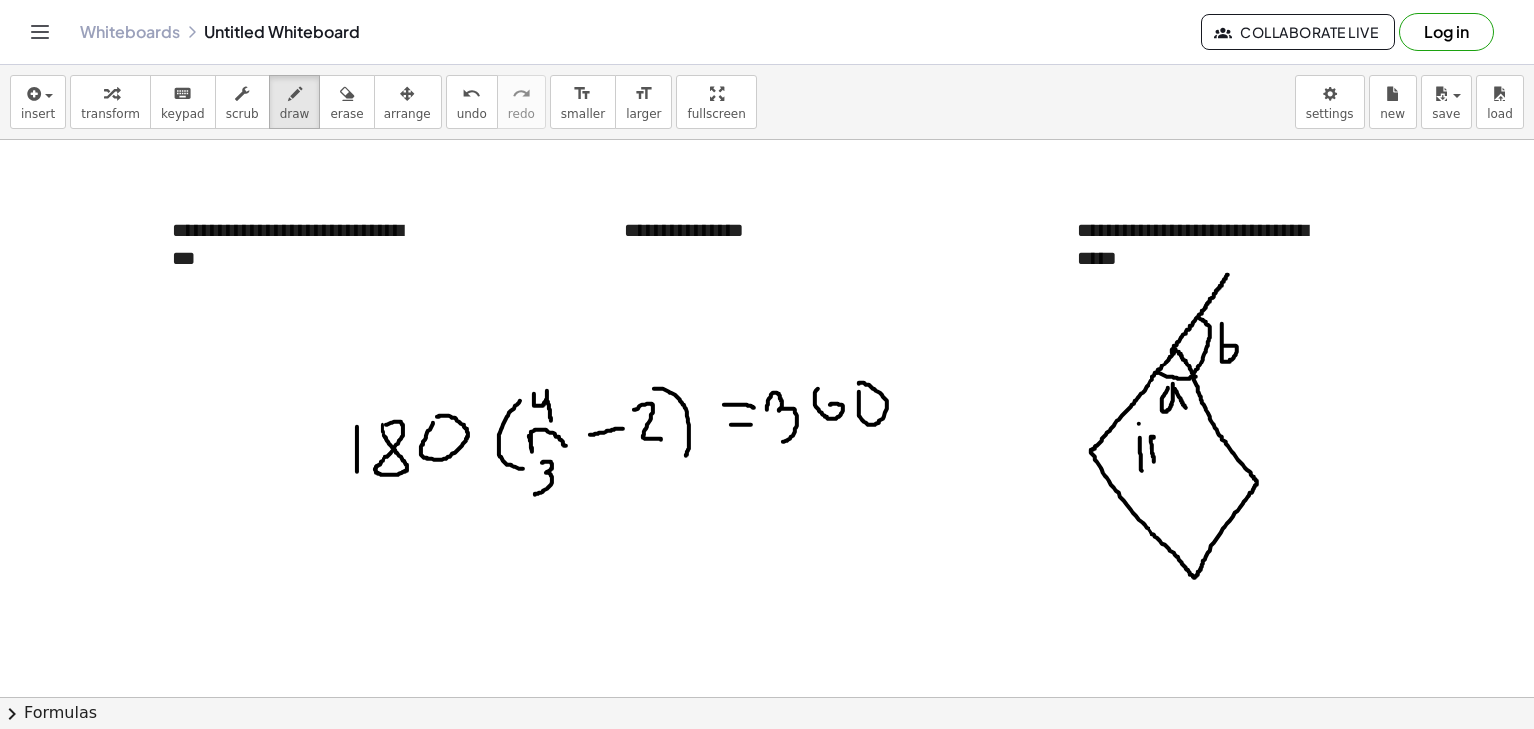
drag, startPoint x: 1151, startPoint y: 437, endPoint x: 1170, endPoint y: 464, distance: 33.0
drag, startPoint x: 1176, startPoint y: 421, endPoint x: 1187, endPoint y: 461, distance: 41.4
drag, startPoint x: 1174, startPoint y: 441, endPoint x: 1195, endPoint y: 432, distance: 22.8
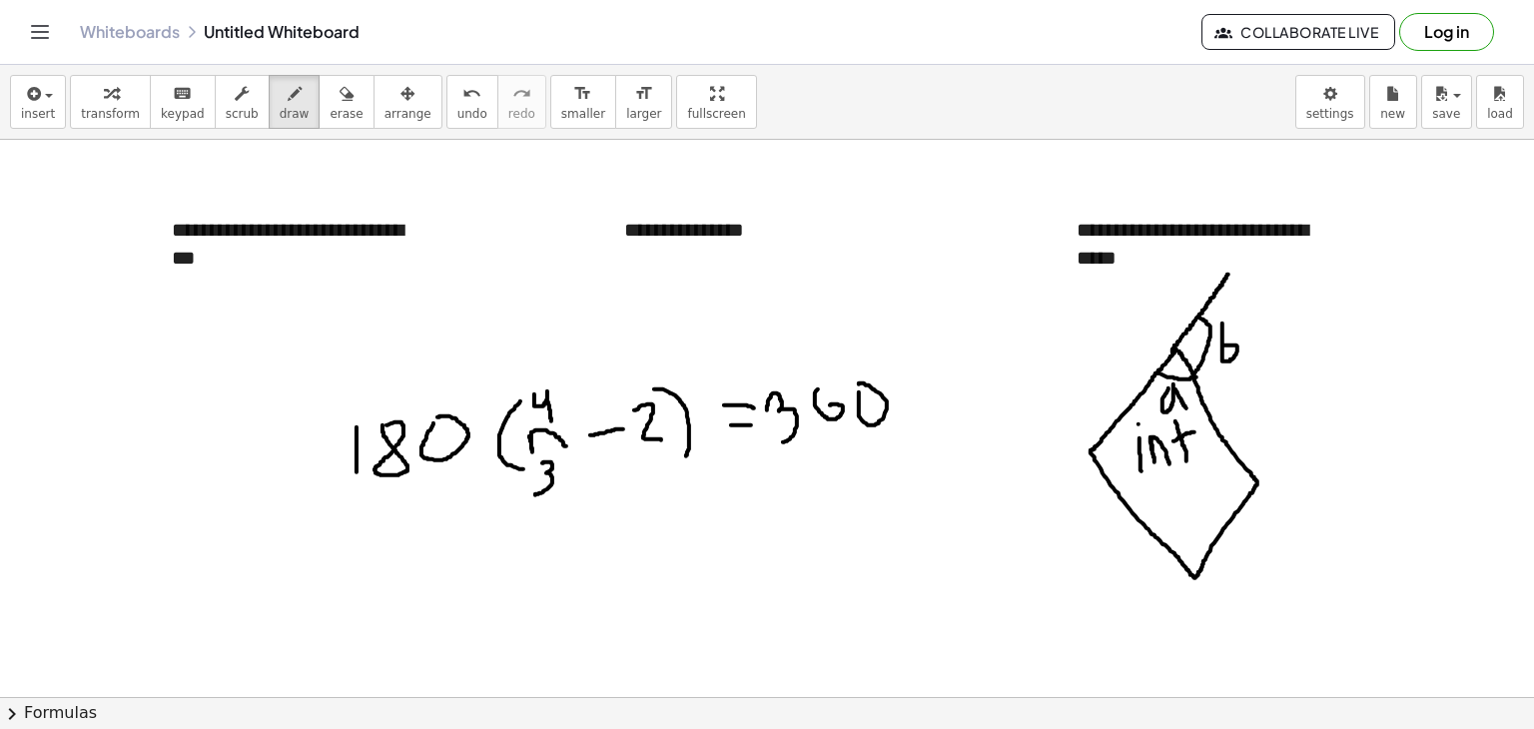
drag, startPoint x: 1278, startPoint y: 356, endPoint x: 1311, endPoint y: 361, distance: 33.3
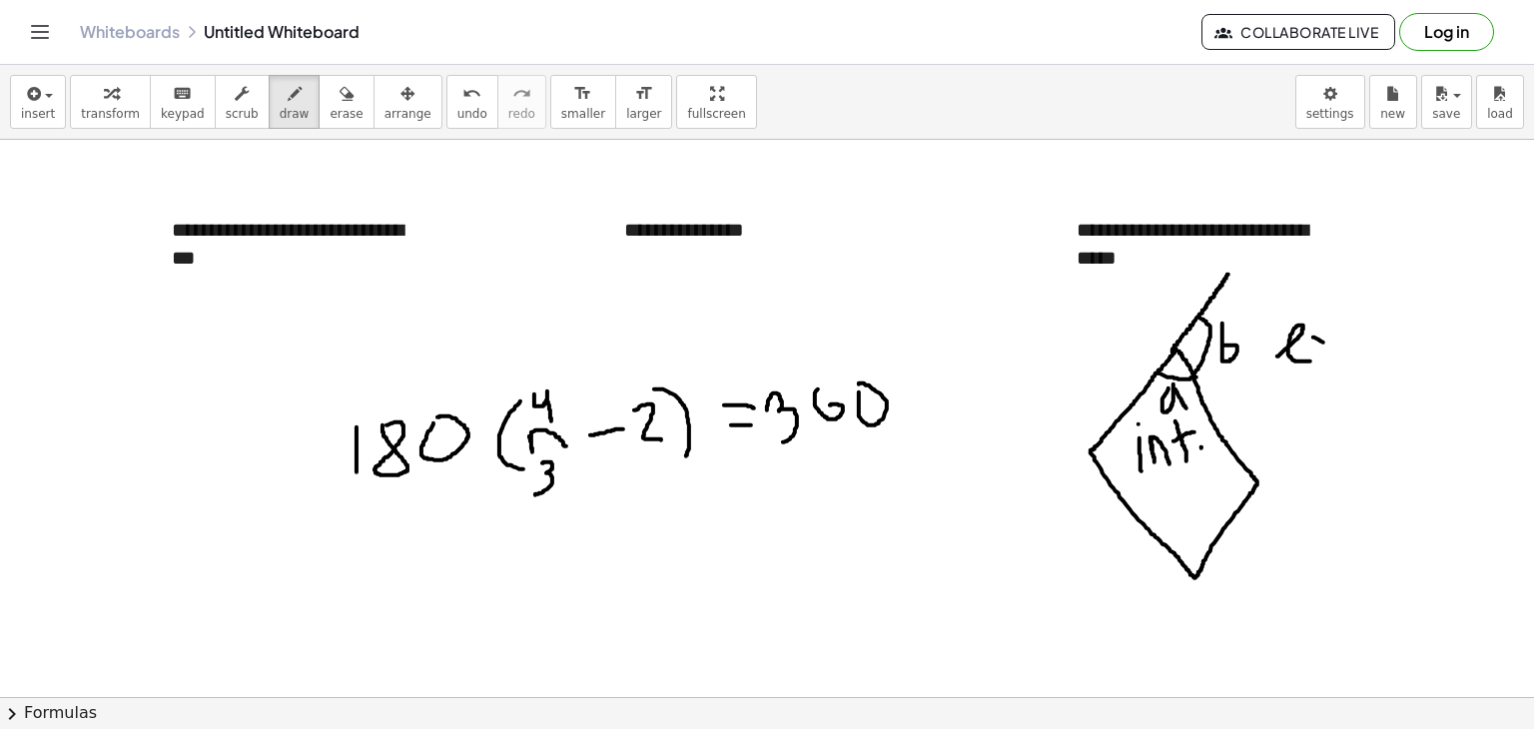
drag, startPoint x: 1314, startPoint y: 337, endPoint x: 1345, endPoint y: 354, distance: 35.3
drag, startPoint x: 1335, startPoint y: 328, endPoint x: 1320, endPoint y: 362, distance: 37.1
drag, startPoint x: 1339, startPoint y: 310, endPoint x: 1374, endPoint y: 352, distance: 54.6
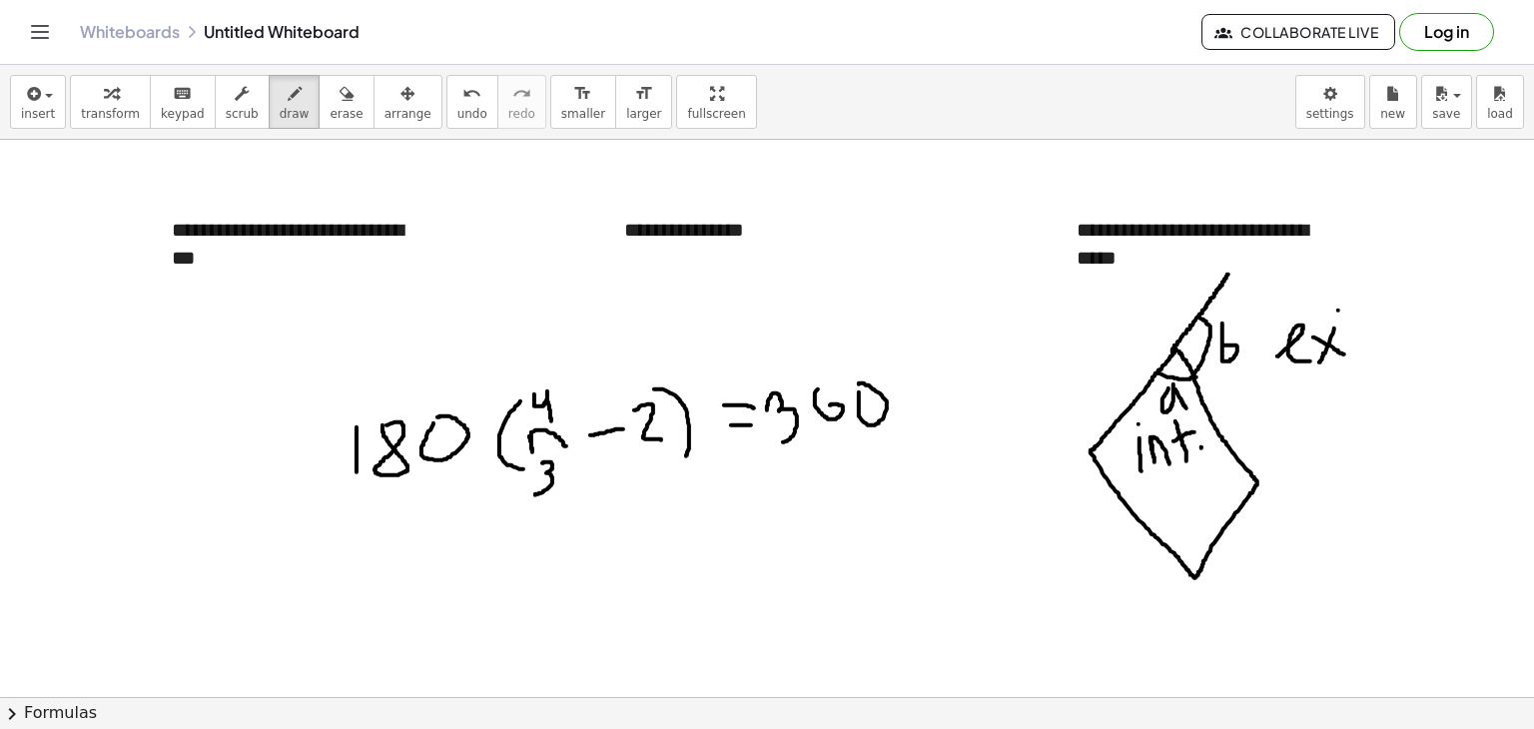
drag, startPoint x: 1347, startPoint y: 338, endPoint x: 1367, endPoint y: 320, distance: 26.9
drag, startPoint x: 1272, startPoint y: 419, endPoint x: 1257, endPoint y: 450, distance: 34.4
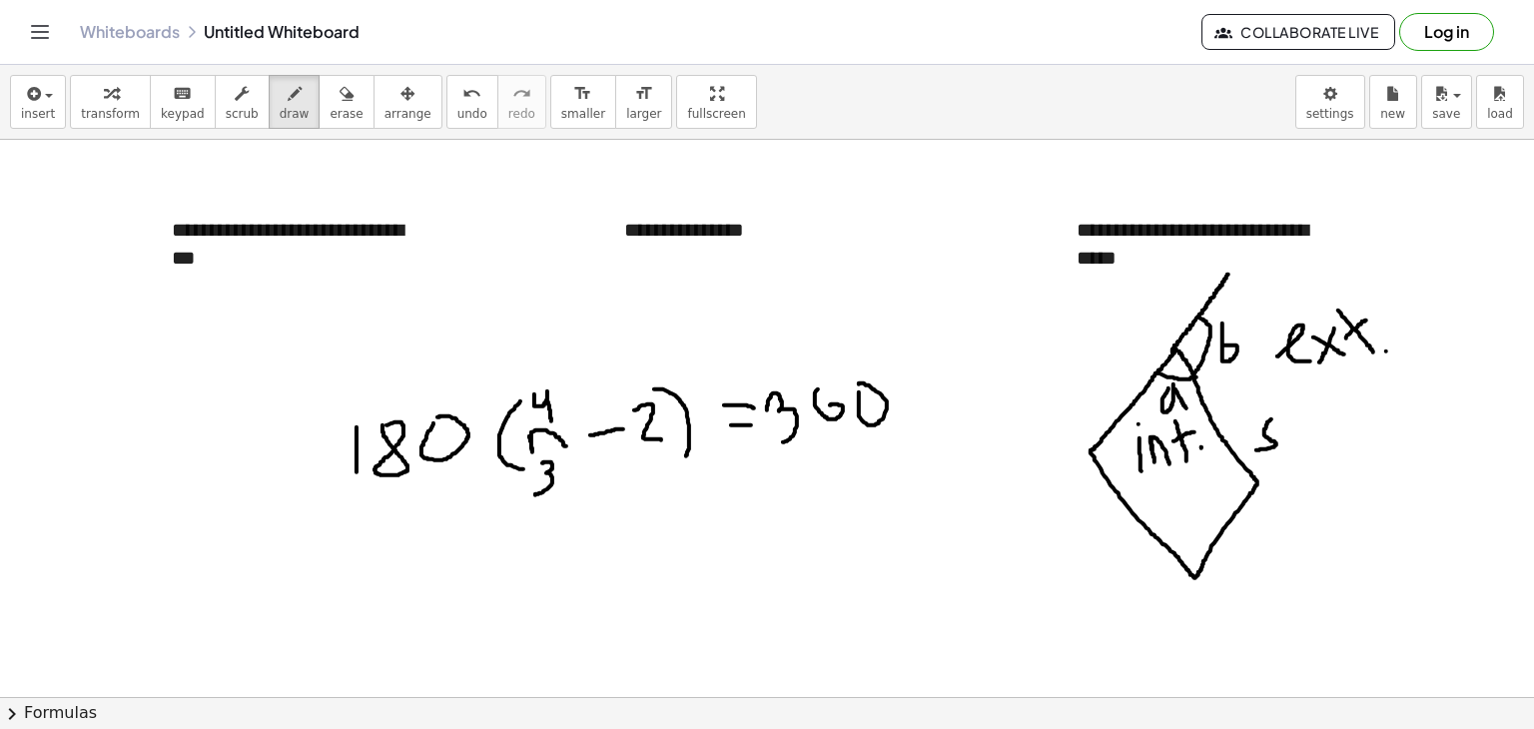
drag, startPoint x: 1296, startPoint y: 418, endPoint x: 1316, endPoint y: 430, distance: 23.3
drag, startPoint x: 1331, startPoint y: 415, endPoint x: 1362, endPoint y: 428, distance: 33.6
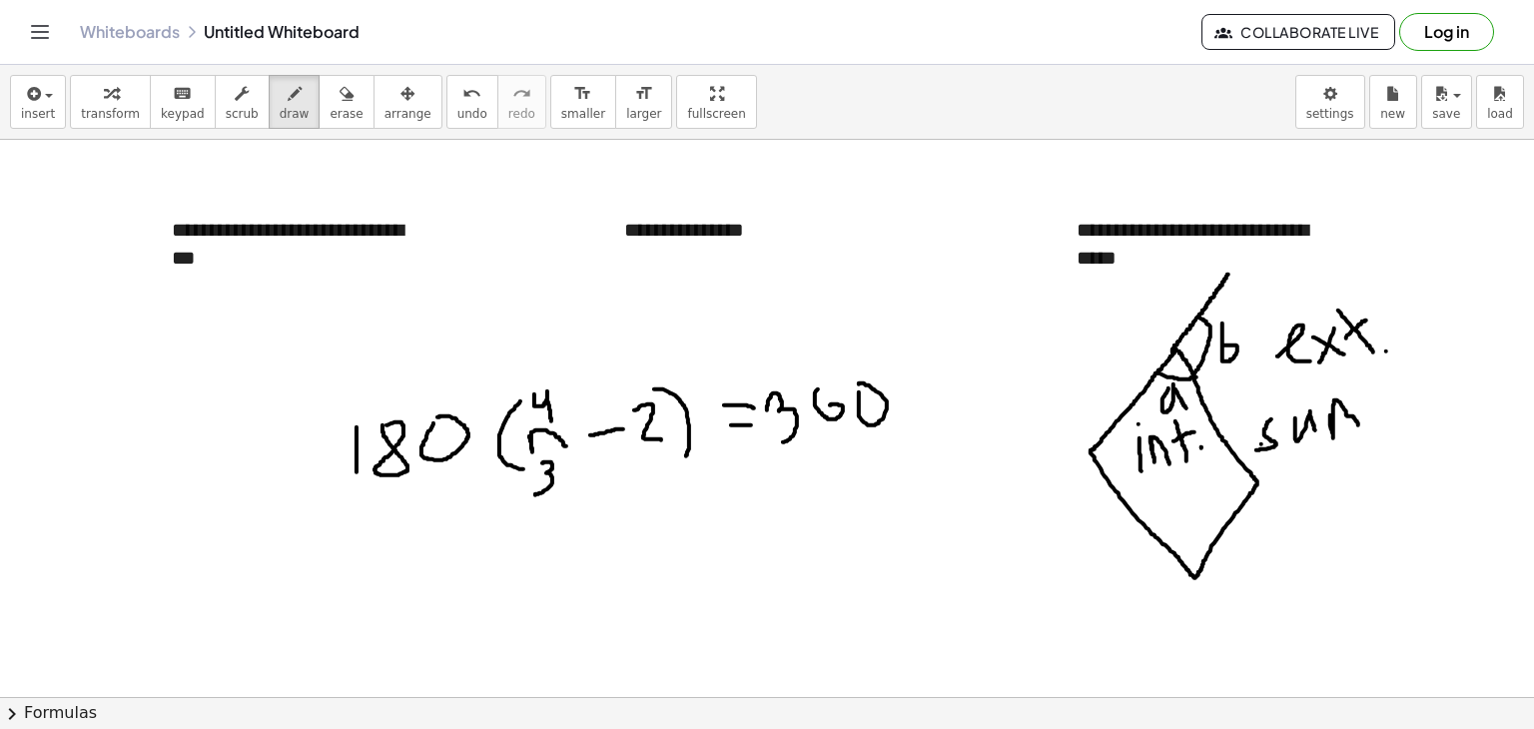
drag, startPoint x: 1367, startPoint y: 419, endPoint x: 1383, endPoint y: 412, distance: 17.4
drag, startPoint x: 1365, startPoint y: 405, endPoint x: 1382, endPoint y: 396, distance: 19.2
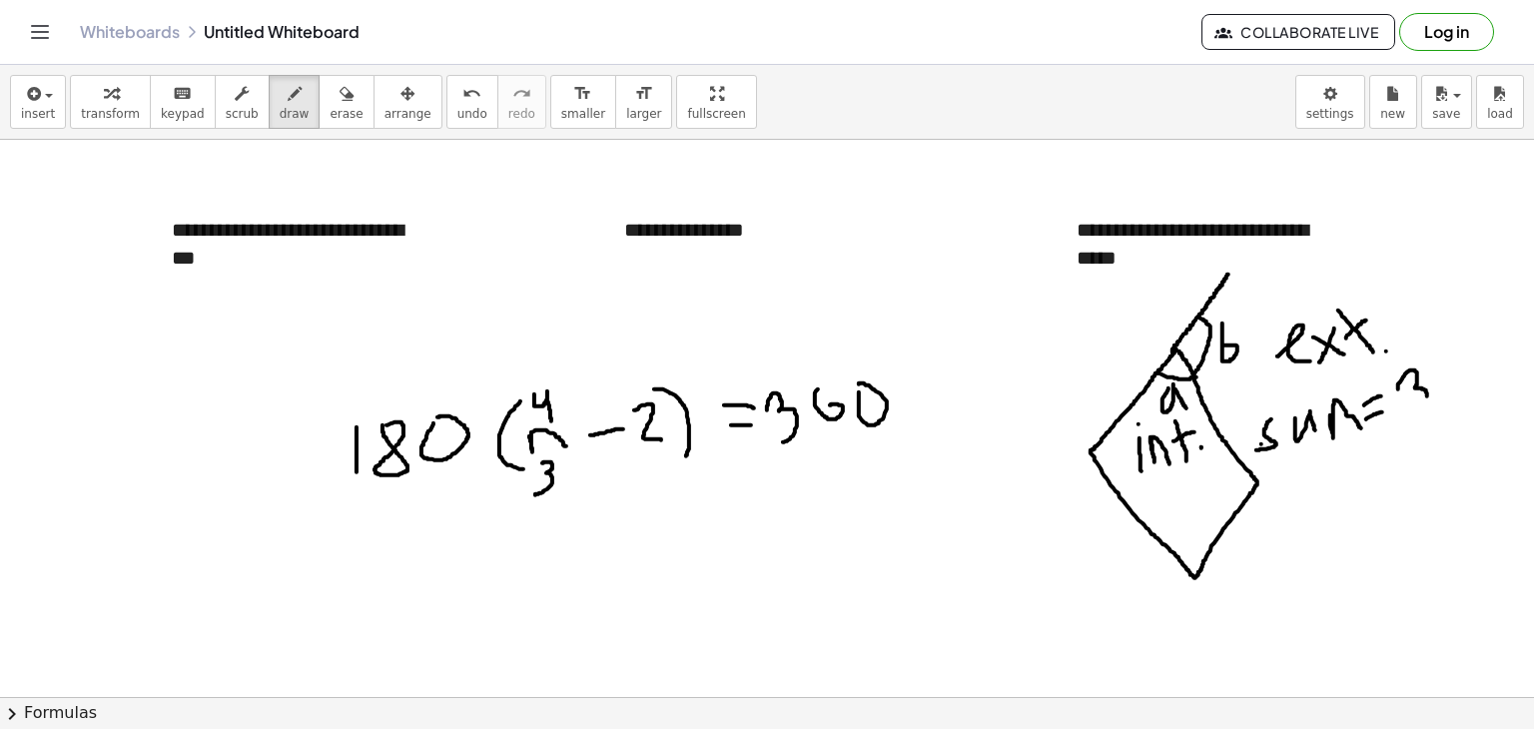
drag, startPoint x: 1399, startPoint y: 389, endPoint x: 1417, endPoint y: 407, distance: 26.1
drag, startPoint x: 1433, startPoint y: 380, endPoint x: 1442, endPoint y: 402, distance: 23.7
drag, startPoint x: 1463, startPoint y: 371, endPoint x: 1461, endPoint y: 381, distance: 10.2
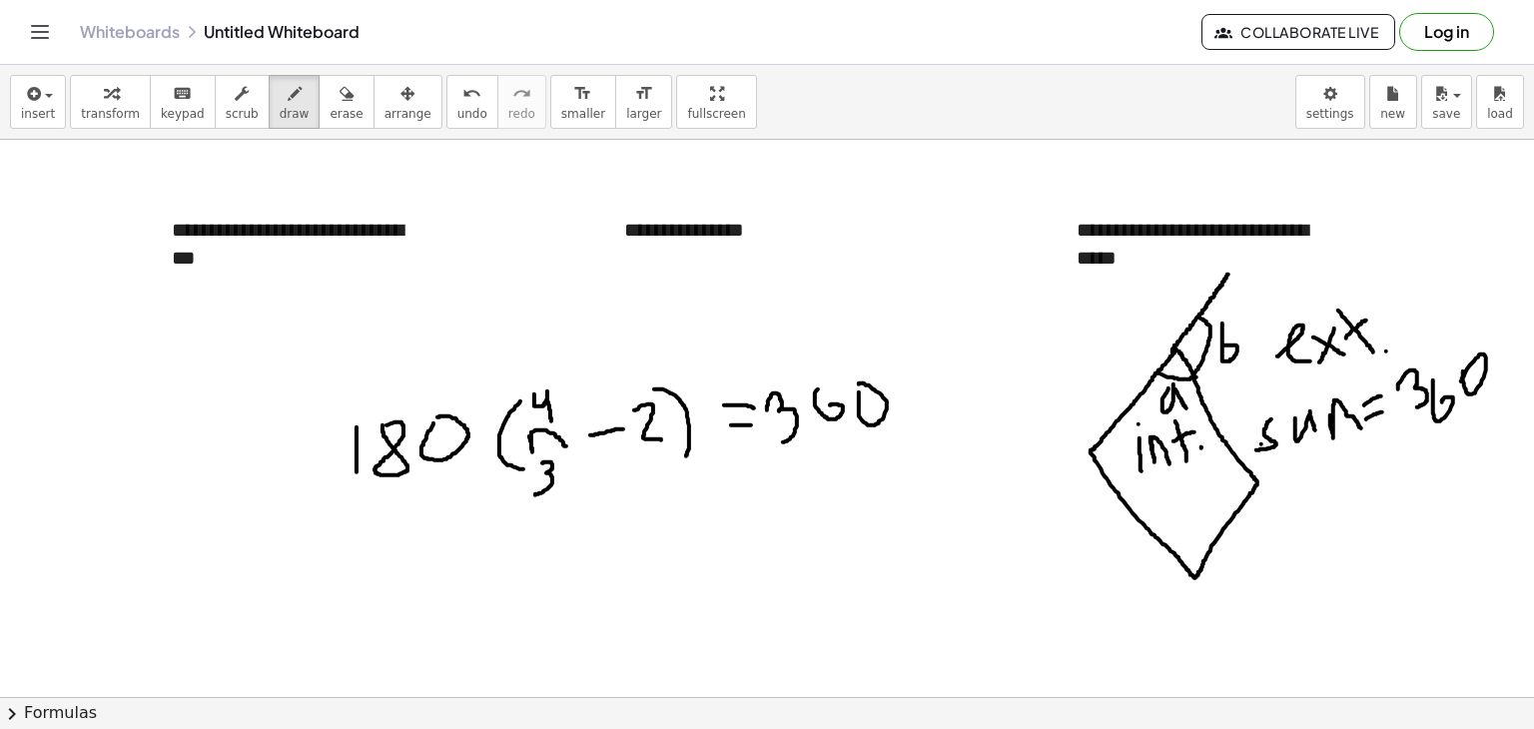
drag, startPoint x: 1047, startPoint y: 252, endPoint x: 880, endPoint y: 348, distance: 192.4
drag, startPoint x: 875, startPoint y: 339, endPoint x: 886, endPoint y: 361, distance: 24.6
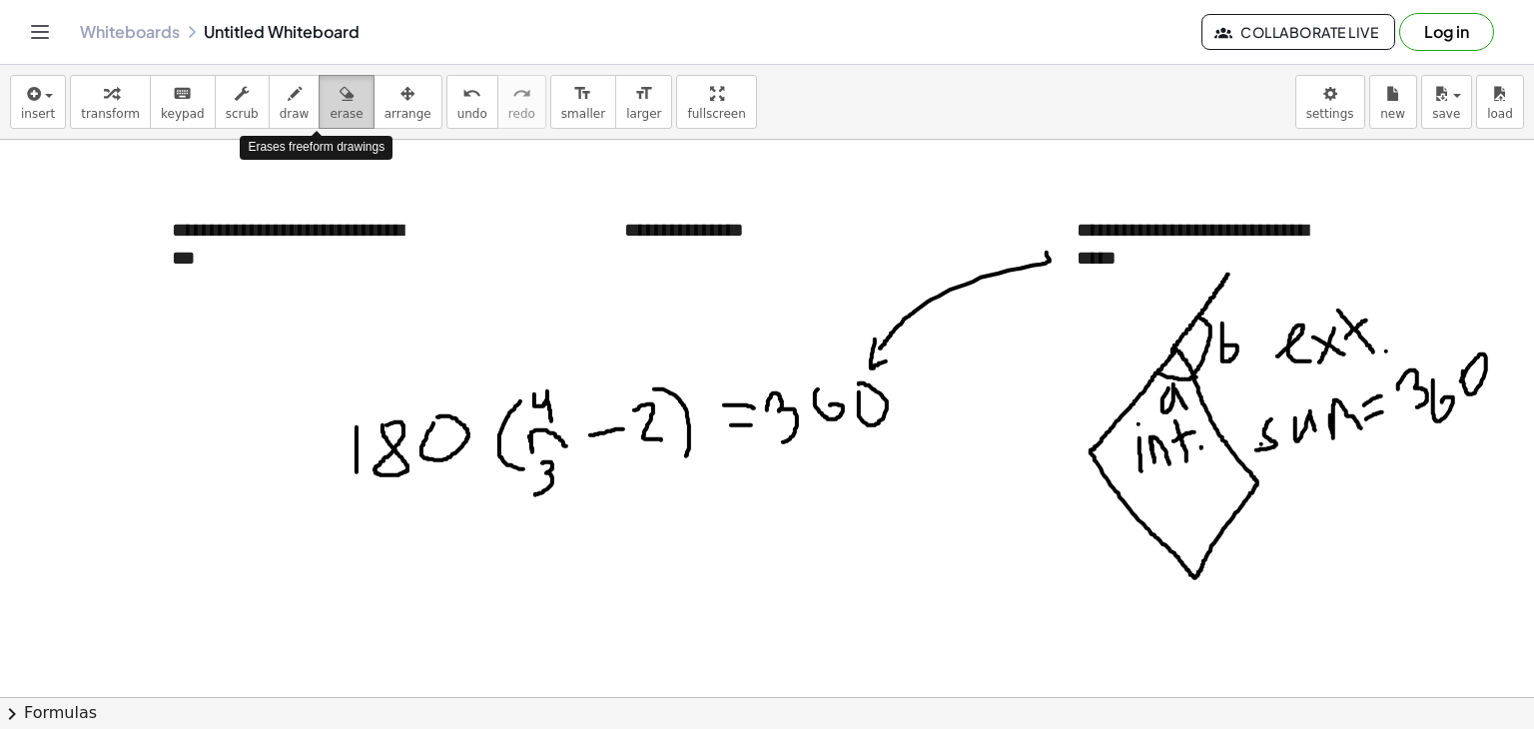
click at [340, 105] on icon "button" at bounding box center [347, 94] width 14 height 24
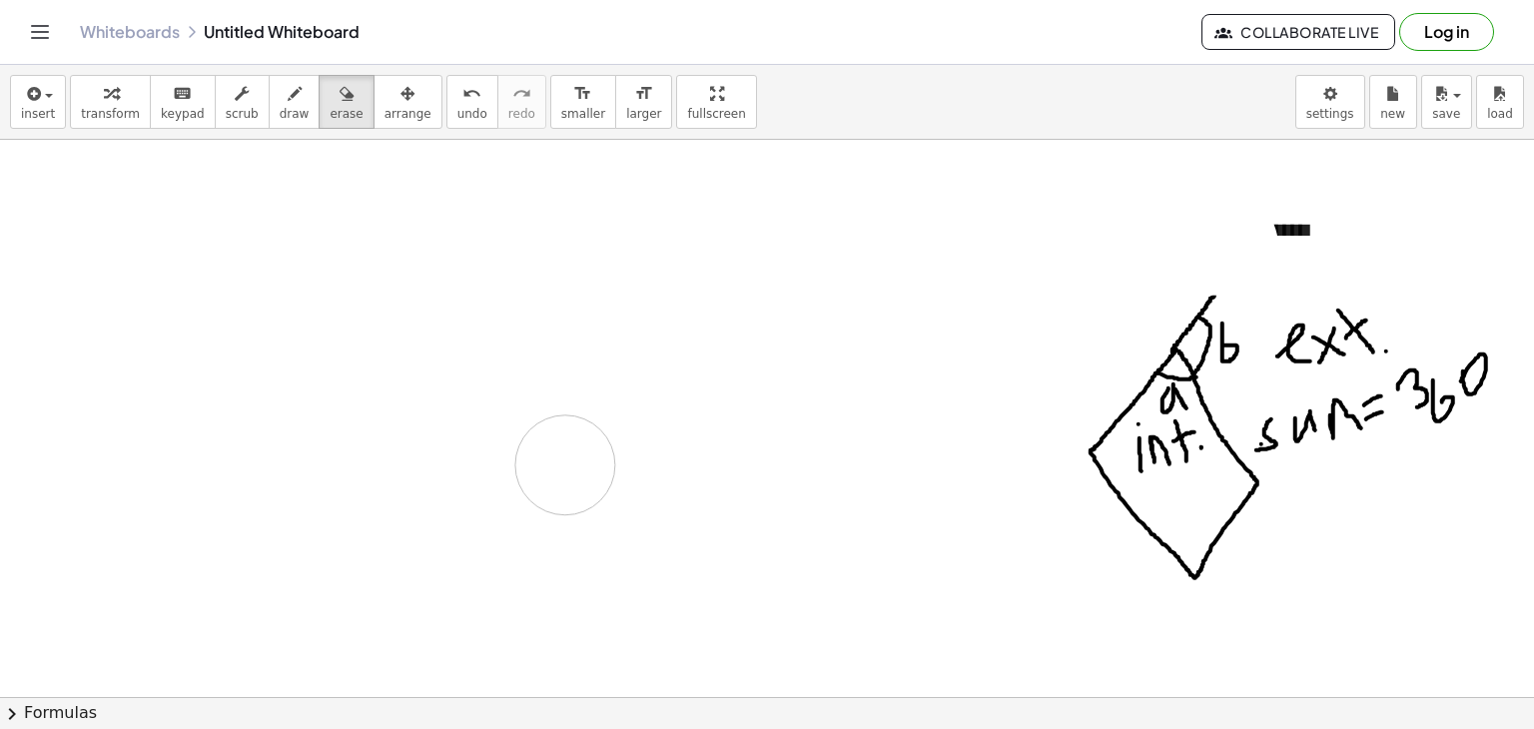
drag, startPoint x: 187, startPoint y: 257, endPoint x: 559, endPoint y: 473, distance: 431.1
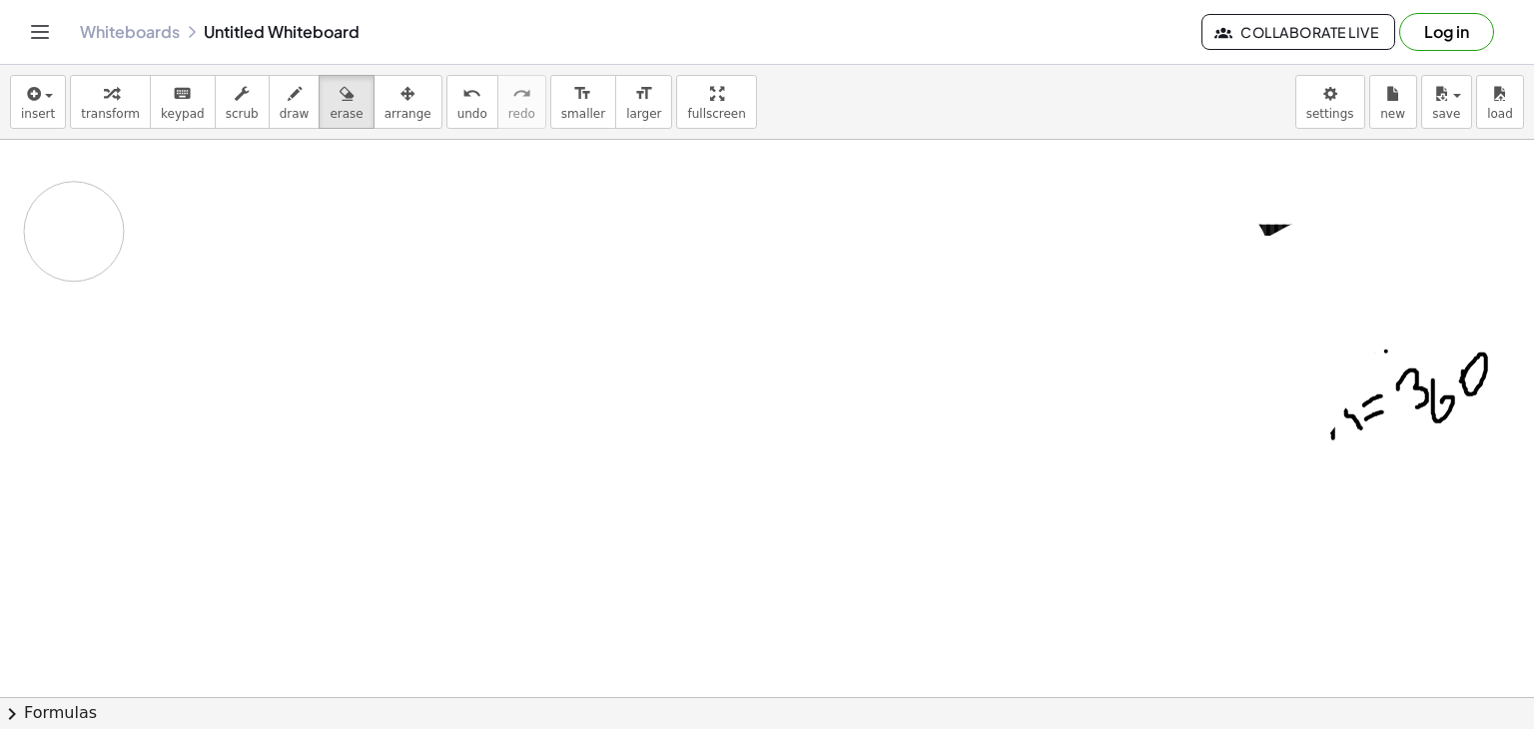
drag, startPoint x: 559, startPoint y: 473, endPoint x: 83, endPoint y: 230, distance: 535.2
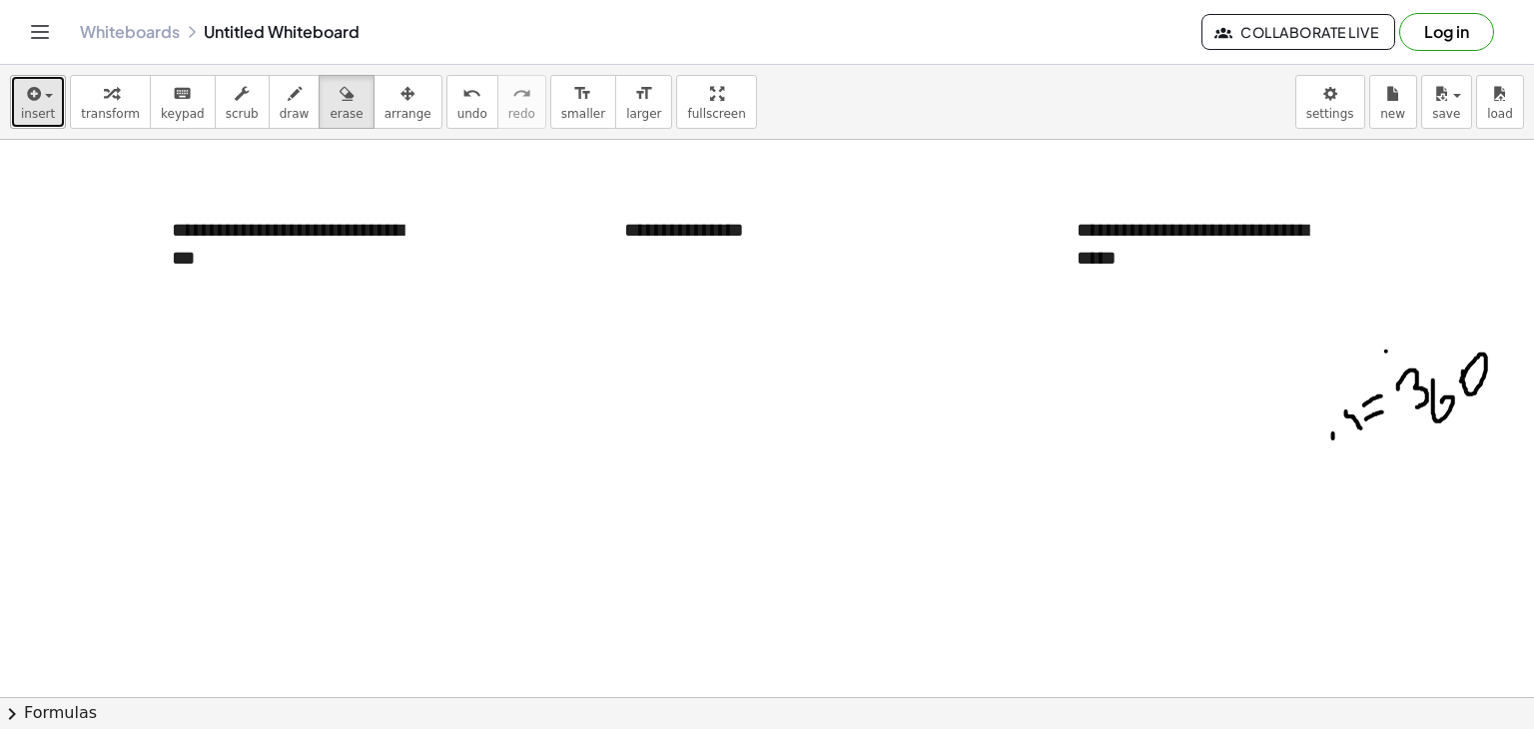
click at [45, 98] on span "button" at bounding box center [49, 96] width 8 height 4
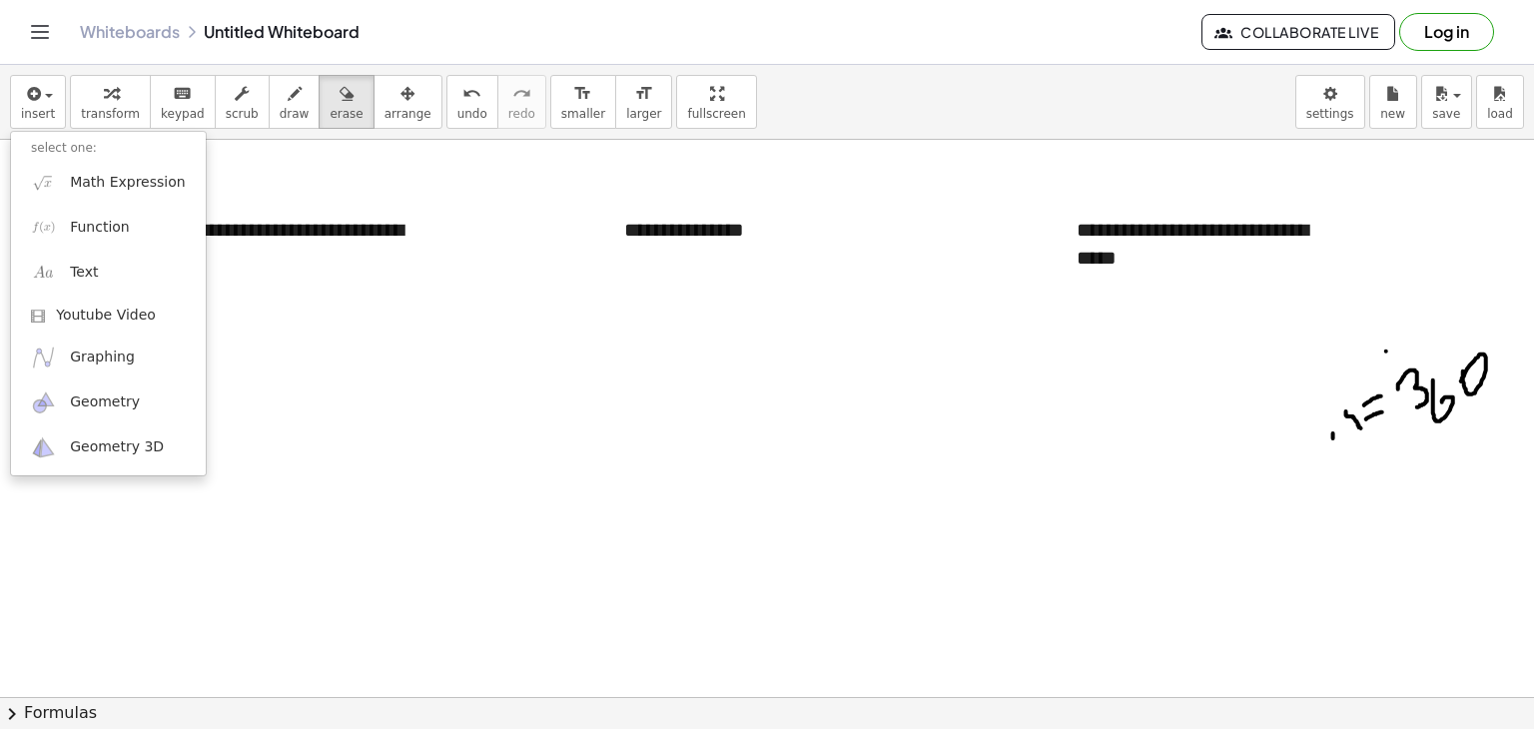
click at [736, 106] on div "insert select one: Math Expression Function Text Youtube Video Graphing Geometr…" at bounding box center [767, 102] width 1534 height 75
